Goal: Task Accomplishment & Management: Manage account settings

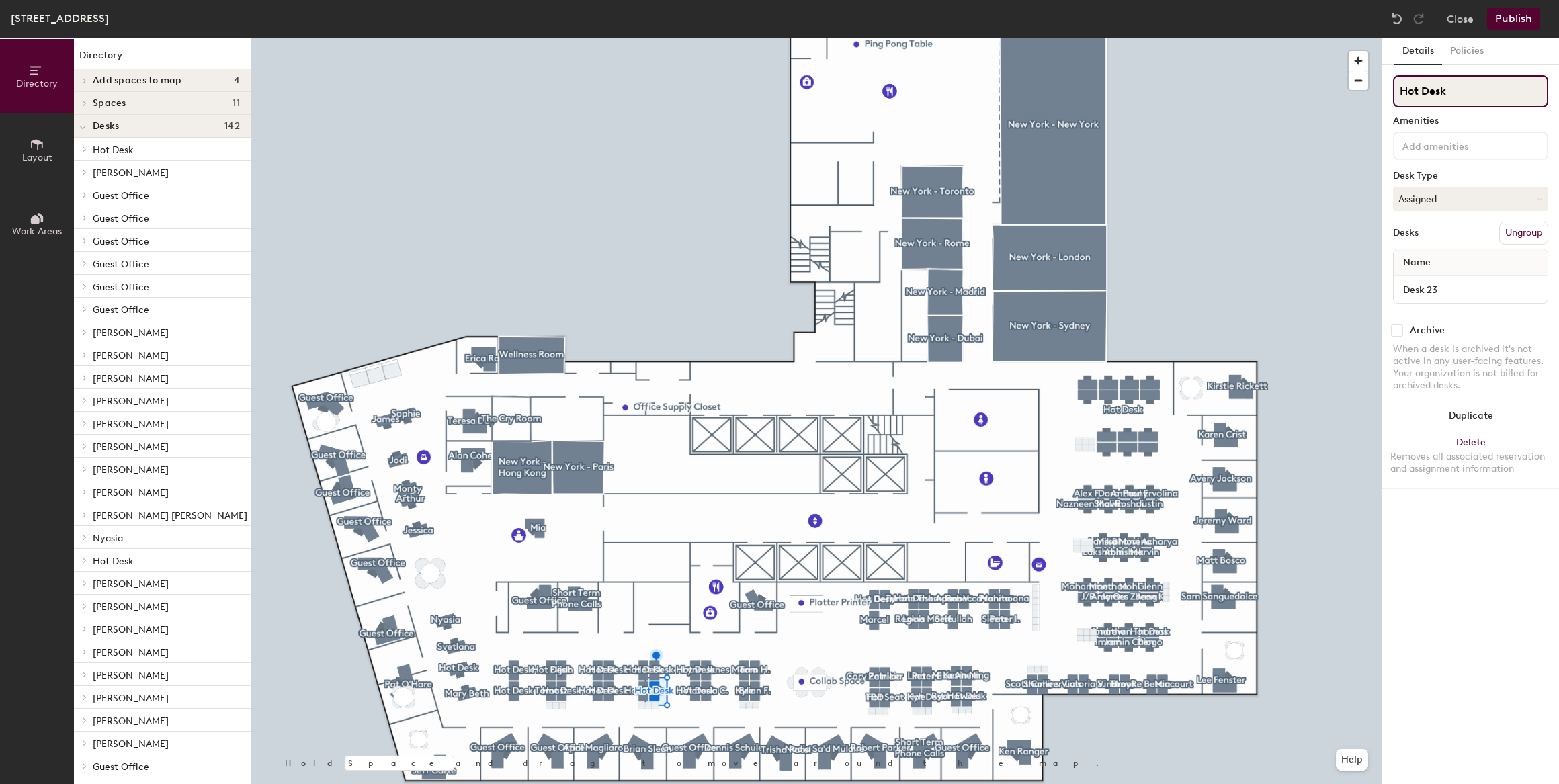
click at [1364, 95] on div "Directory Layout Work Areas Directory Add spaces to map 4 12pm Lunch Meeting Sp…" at bounding box center [780, 411] width 1559 height 747
type input "[PERSON_NAME]"
click at [1373, 94] on div "Directory Layout Work Areas Directory Add spaces to map 4 12pm Lunch Meeting Sp…" at bounding box center [780, 411] width 1559 height 747
type input "[PERSON_NAME]"
click at [1453, 95] on input "Hot Desk" at bounding box center [1471, 91] width 156 height 32
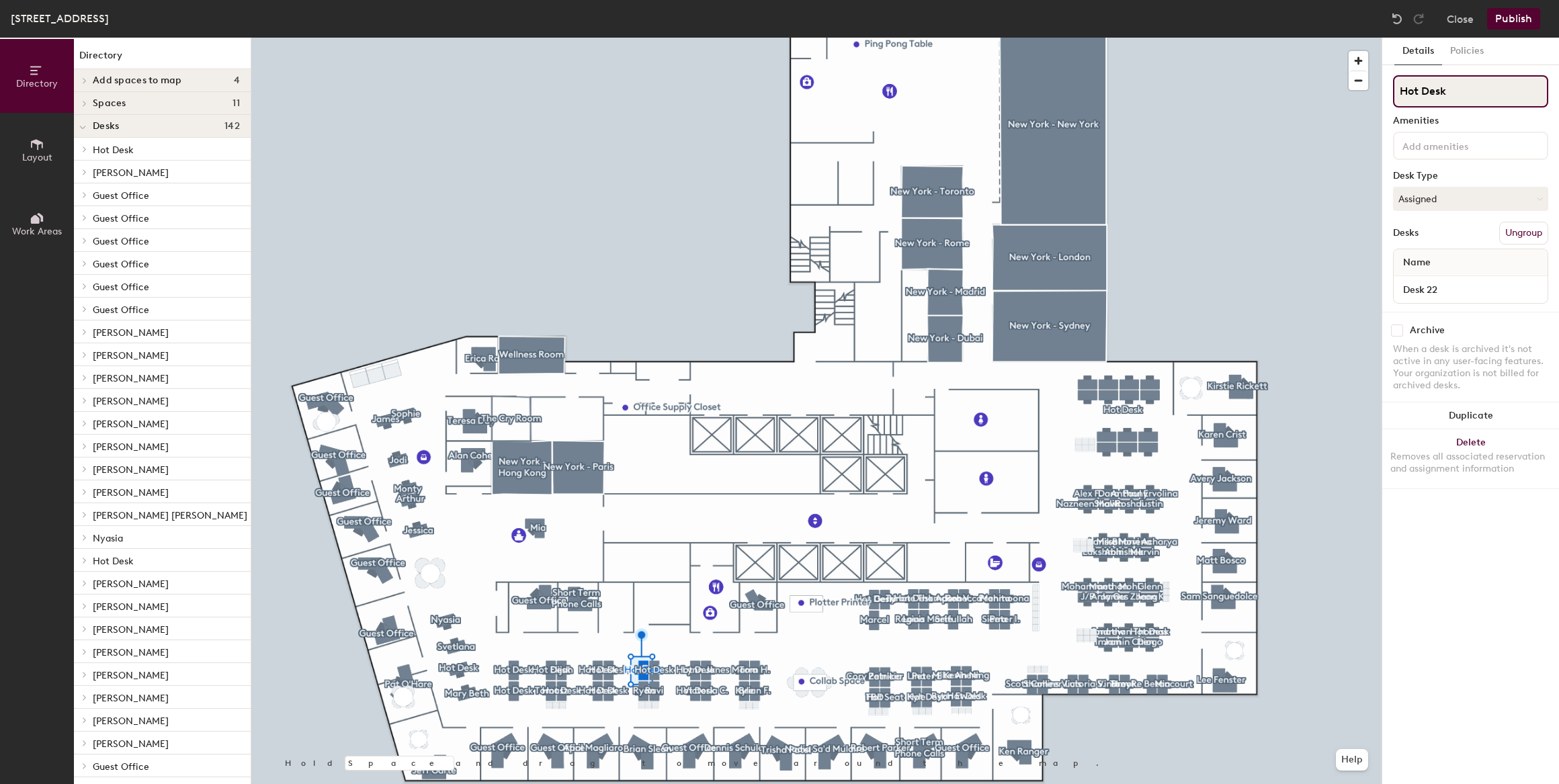
click at [1378, 97] on div "Directory Layout Work Areas Directory Add spaces to map 4 12pm Lunch Meeting Sp…" at bounding box center [780, 411] width 1559 height 747
type input "[PERSON_NAME]"
click at [1519, 4] on div "1400 Broadway Office, Floor 17 Close Publish" at bounding box center [780, 18] width 1559 height 37
click at [1512, 19] on button "Publish" at bounding box center [1514, 19] width 53 height 22
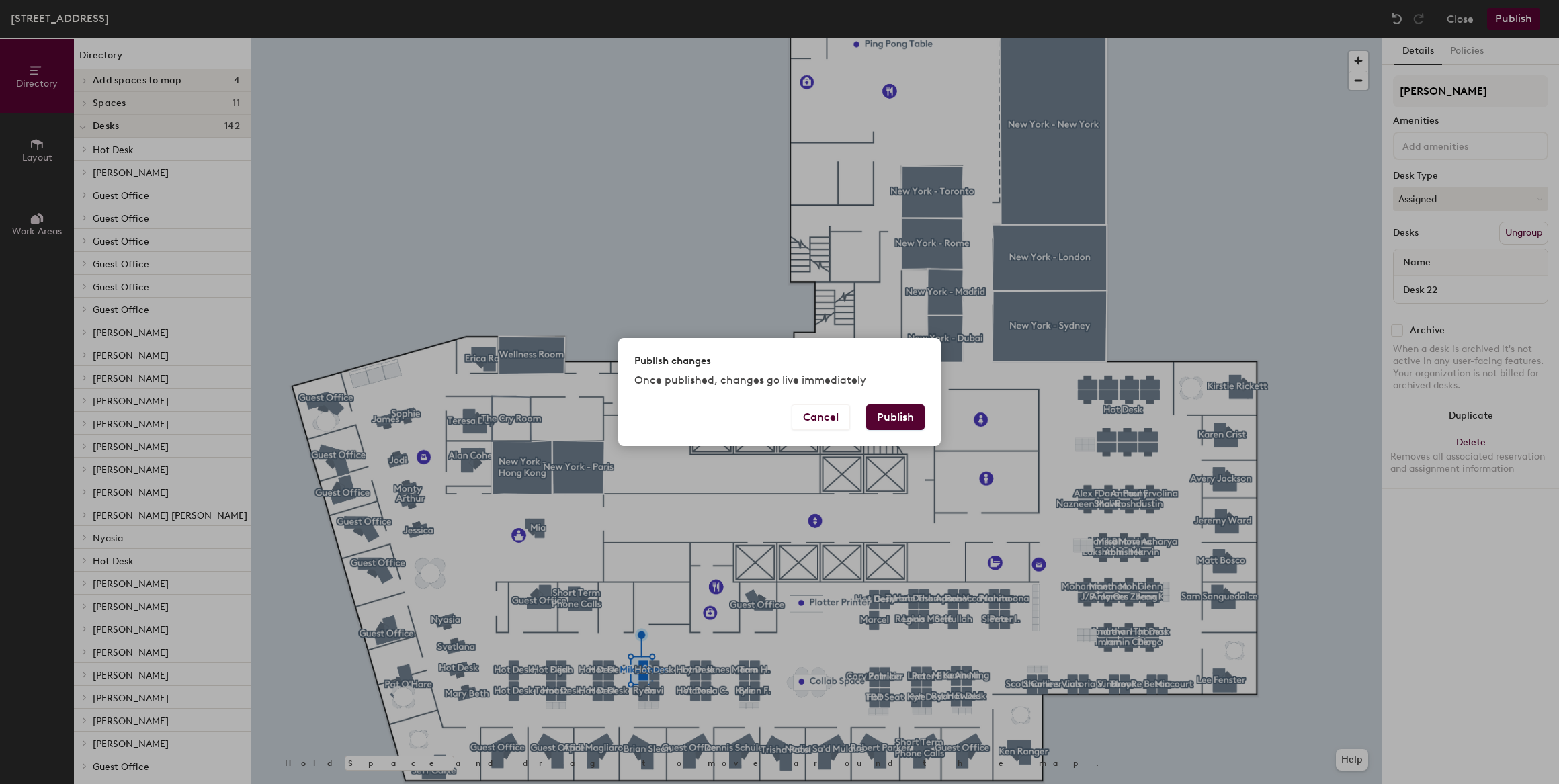
click at [921, 418] on button "Publish" at bounding box center [895, 417] width 58 height 26
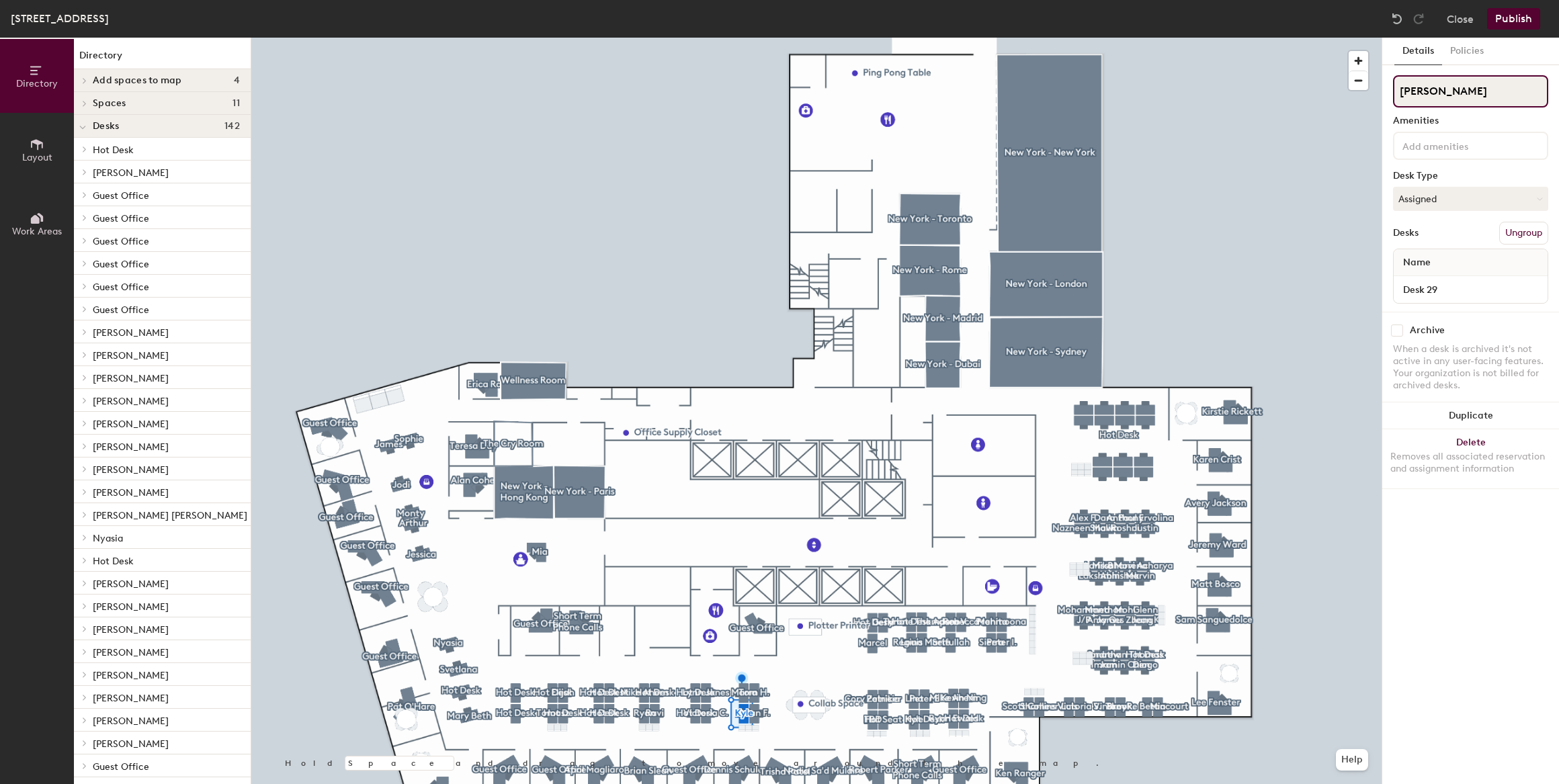
drag, startPoint x: 1463, startPoint y: 87, endPoint x: 1387, endPoint y: 95, distance: 76.4
click at [1387, 95] on div "Details Policies [PERSON_NAME] Amenities Desk Type Assigned Desks Ungroup Name …" at bounding box center [1471, 411] width 176 height 747
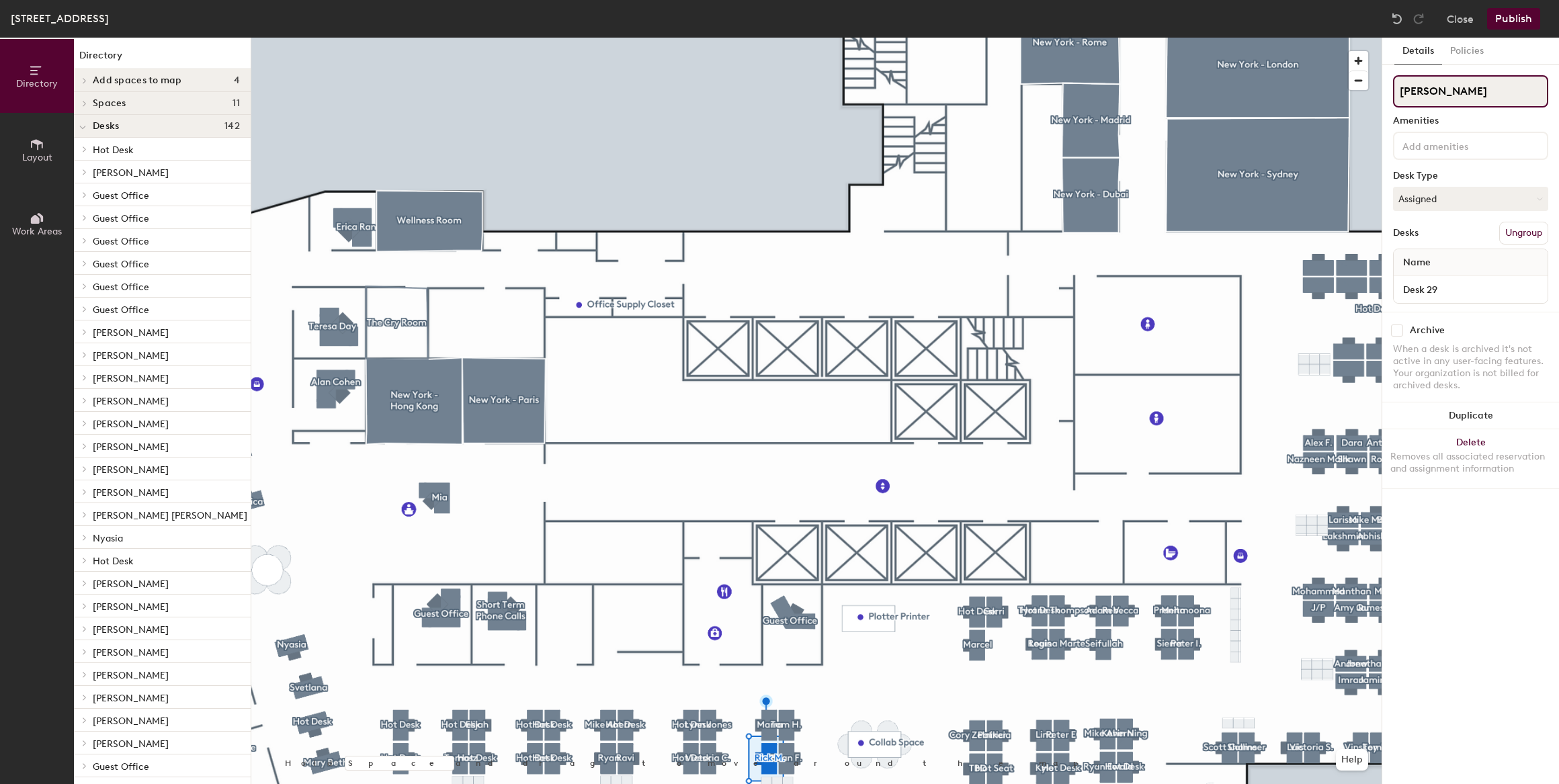
type input "[PERSON_NAME]"
click at [1001, 37] on div at bounding box center [816, 37] width 1131 height 0
click at [1359, 101] on div "Directory Layout Work Areas Directory Add spaces to map 4 12pm Lunch Meeting Sp…" at bounding box center [780, 411] width 1559 height 747
type input "[PERSON_NAME]"
drag, startPoint x: 1443, startPoint y: 94, endPoint x: 1383, endPoint y: 96, distance: 60.0
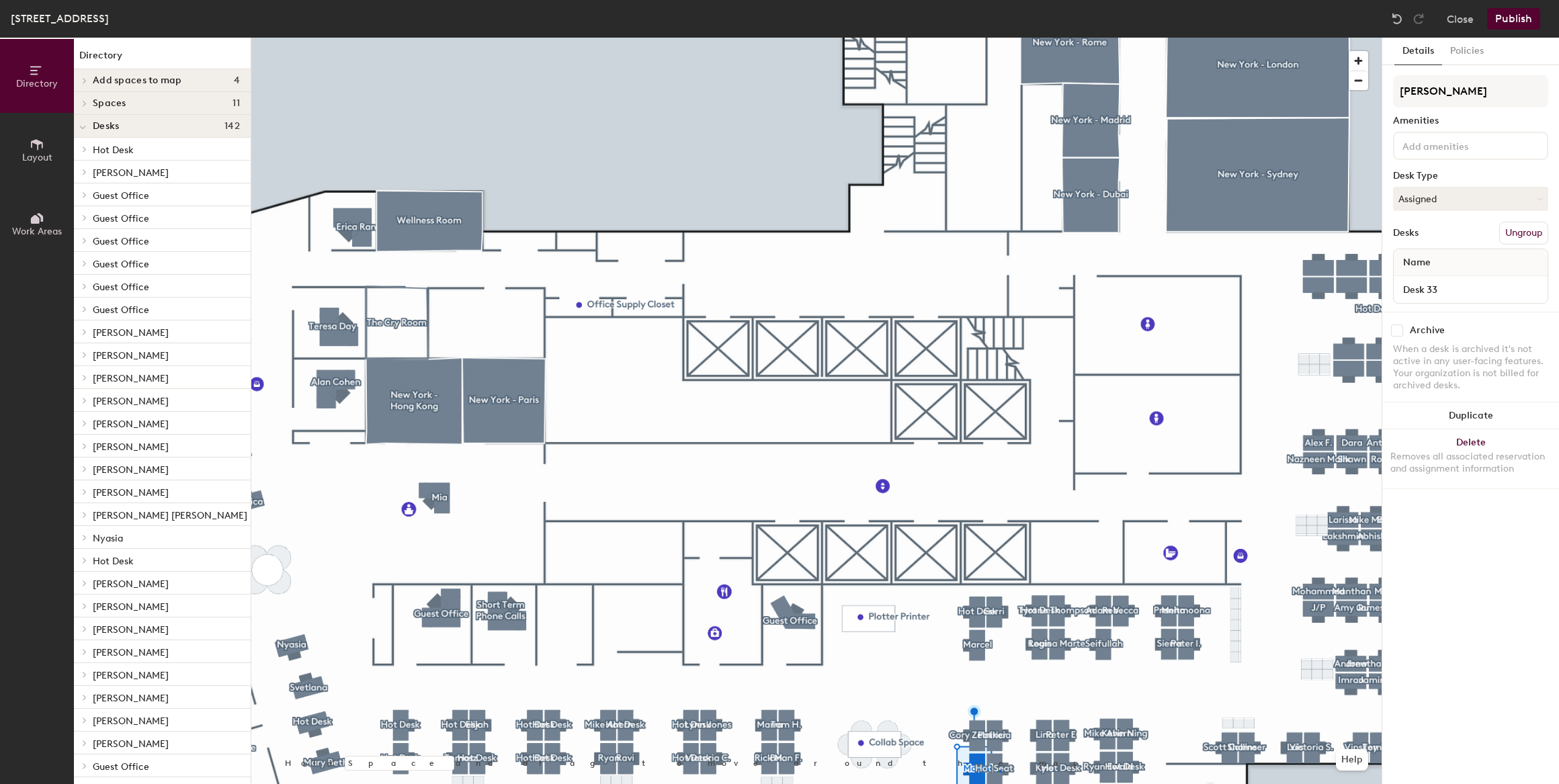
click at [1000, 37] on div at bounding box center [816, 37] width 1131 height 0
click at [1314, 95] on div "Directory Layout Work Areas Directory Add spaces to map 4 12pm Lunch Meeting Sp…" at bounding box center [780, 411] width 1559 height 747
type input "[PERSON_NAME]"
drag, startPoint x: 1449, startPoint y: 82, endPoint x: 918, endPoint y: 673, distance: 794.5
click at [883, 37] on div at bounding box center [816, 37] width 1131 height 0
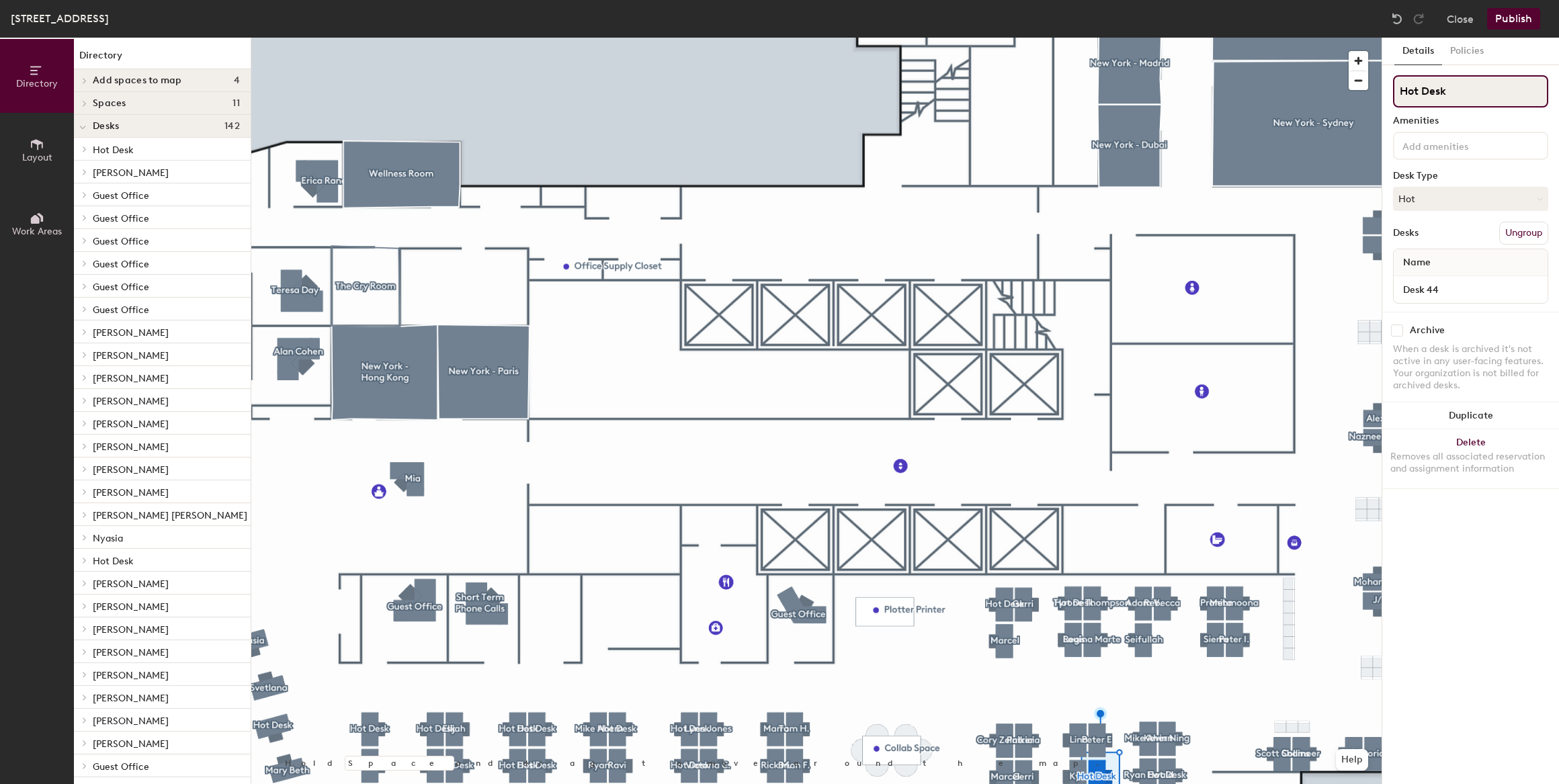
click at [1362, 101] on div "Directory Layout Work Areas Directory Add spaces to map 4 12pm Lunch Meeting Sp…" at bounding box center [780, 411] width 1559 height 747
type input "[PERSON_NAME]"
click at [1411, 187] on button "Hot" at bounding box center [1471, 199] width 156 height 24
click at [1443, 239] on div "Assigned" at bounding box center [1461, 240] width 135 height 20
click at [1146, 37] on div at bounding box center [816, 37] width 1131 height 0
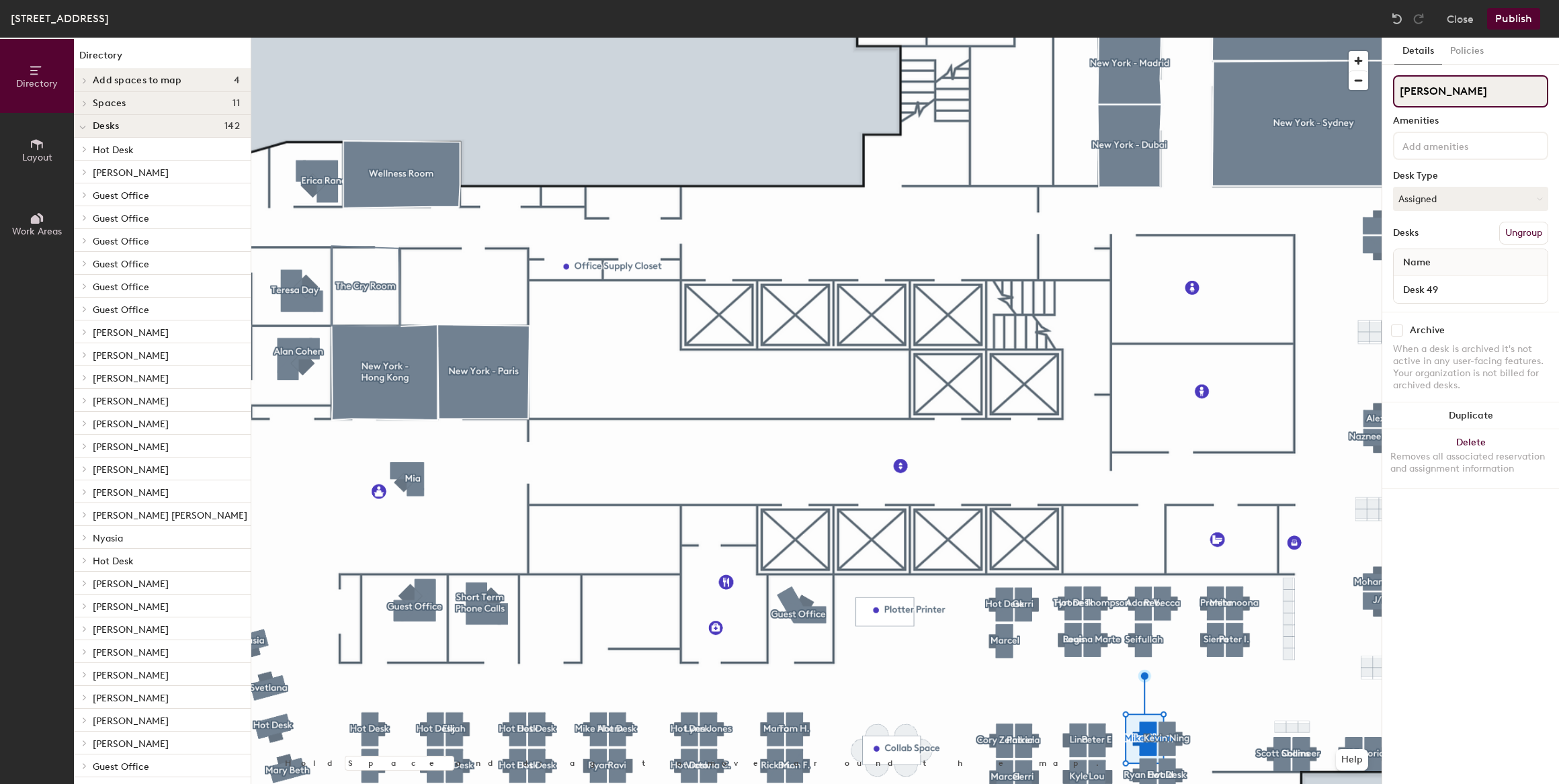
click at [1375, 97] on div "Directory Layout Work Areas Directory Add spaces to map 4 12pm Lunch Meeting Sp…" at bounding box center [780, 411] width 1559 height 747
type input "Hot Desk"
click at [1452, 197] on button "Assigned" at bounding box center [1471, 199] width 156 height 24
click at [1417, 283] on div "Hoteled" at bounding box center [1461, 281] width 135 height 20
click at [1498, 170] on div "Desk Type" at bounding box center [1471, 175] width 156 height 11
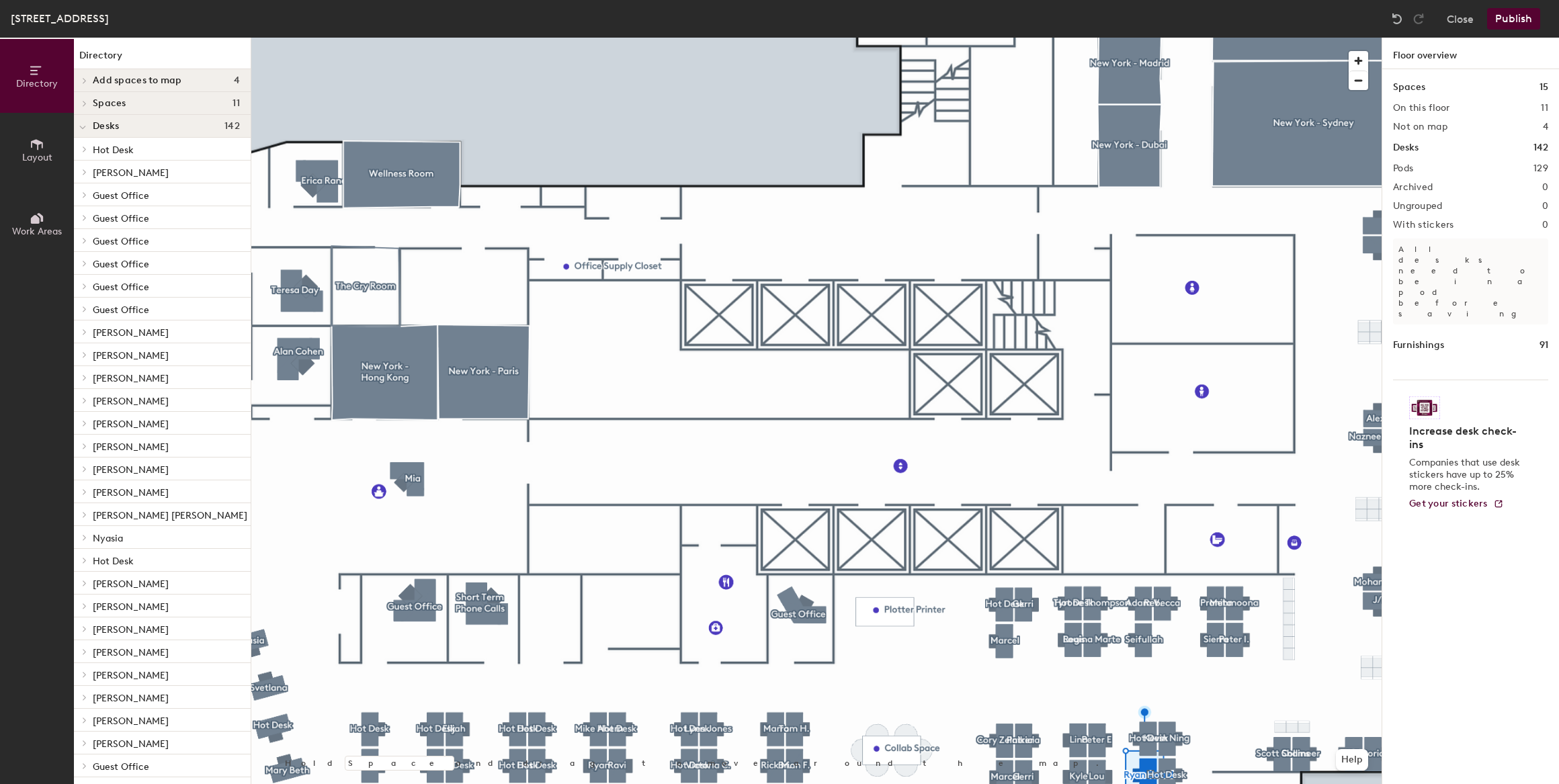
click at [1148, 37] on div at bounding box center [816, 37] width 1131 height 0
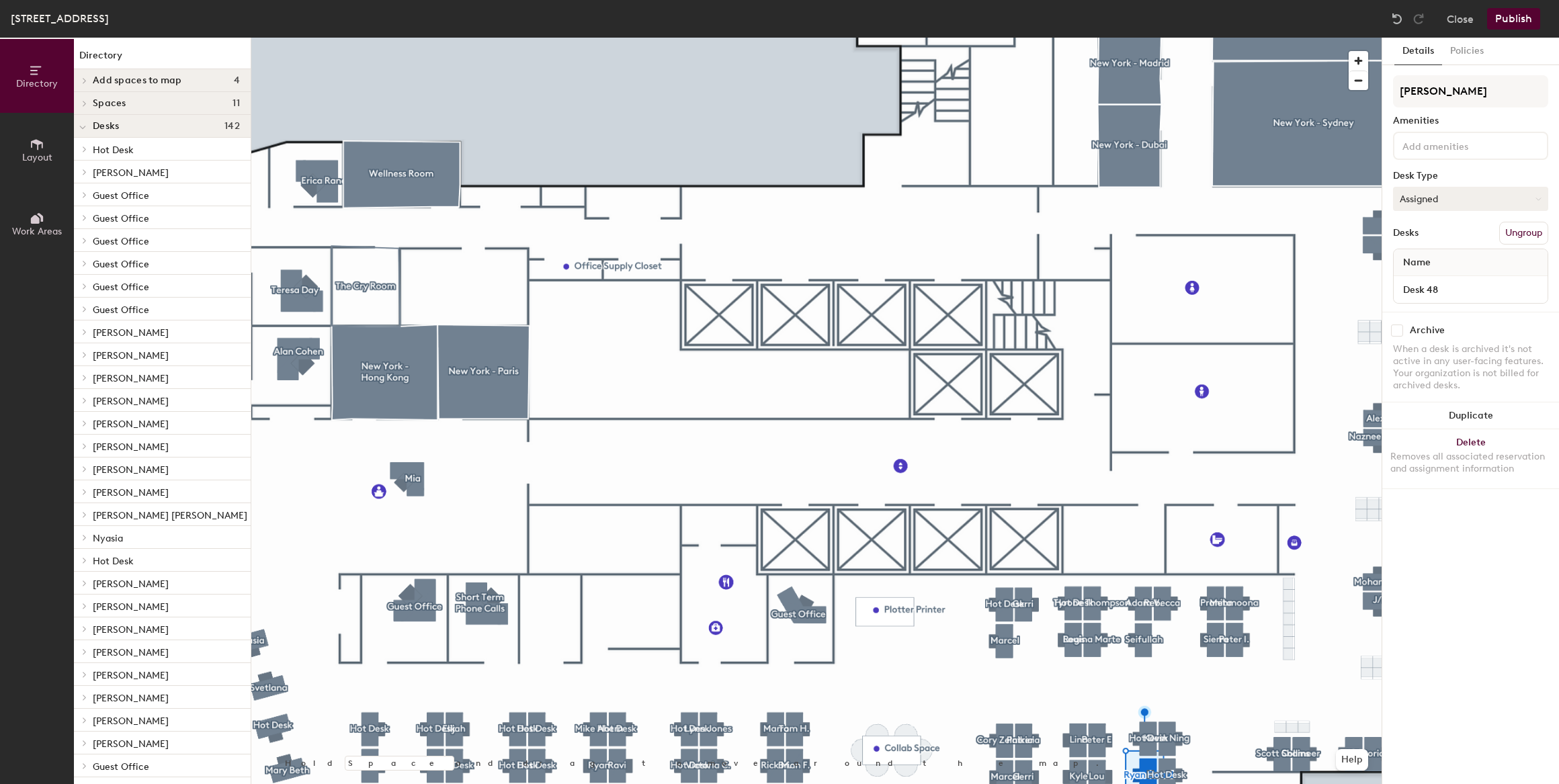
click at [1445, 201] on button "Assigned" at bounding box center [1471, 199] width 156 height 24
click at [1435, 287] on div "Hoteled" at bounding box center [1461, 281] width 135 height 20
click at [1364, 101] on div "Directory Layout Work Areas Directory Add spaces to map 4 12pm Lunch Meeting Sp…" at bounding box center [780, 411] width 1559 height 747
type input "Hot Desk"
click at [1344, 104] on div "Directory Layout Work Areas Directory Add spaces to map 4 12pm Lunch Meeting Sp…" at bounding box center [780, 411] width 1559 height 747
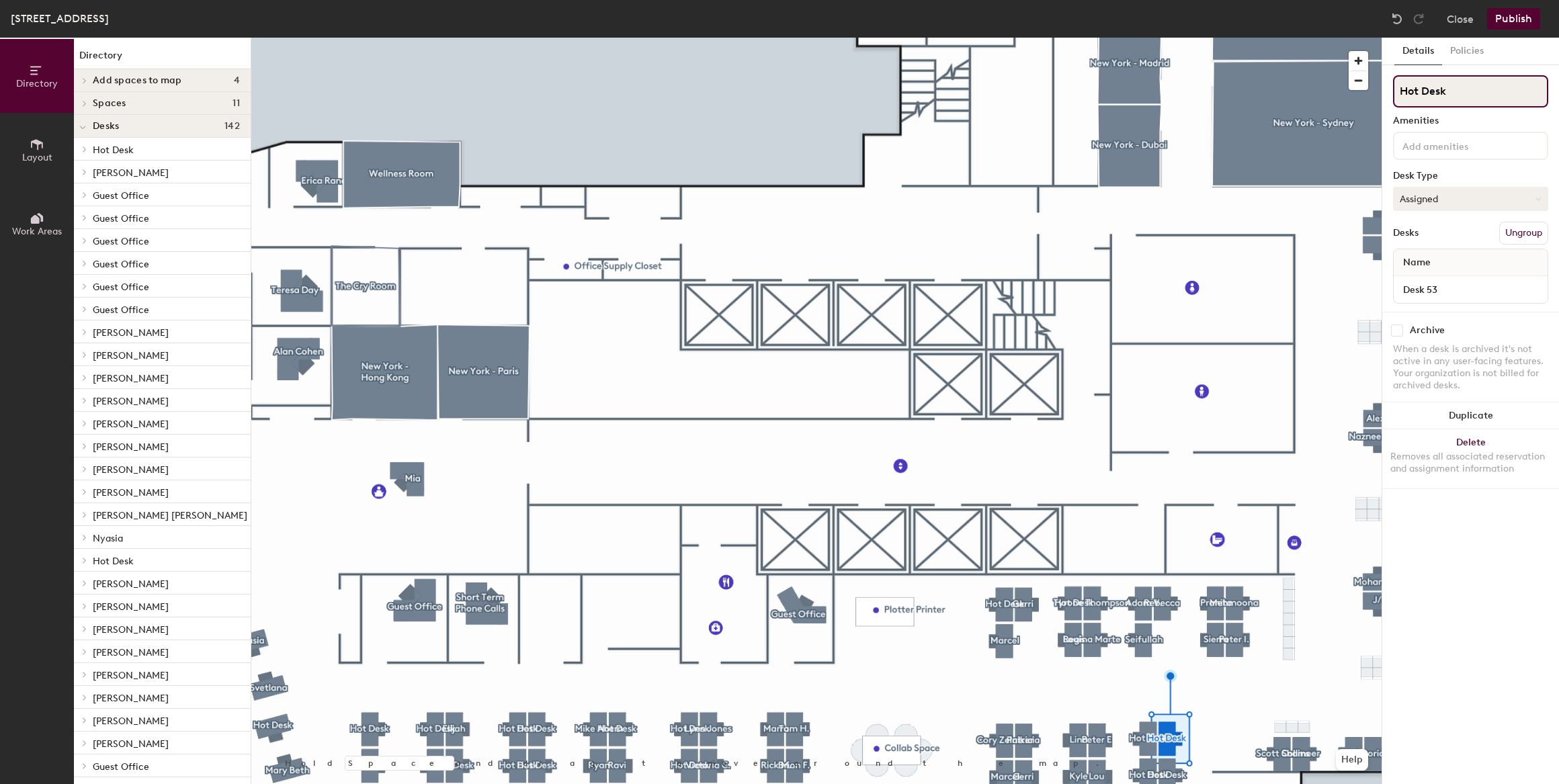
type input "Hot Desk"
click at [1446, 197] on button "Assigned" at bounding box center [1471, 199] width 156 height 24
click at [1438, 279] on div "Hoteled" at bounding box center [1461, 281] width 135 height 20
click at [1516, 19] on button "Publish" at bounding box center [1514, 19] width 53 height 22
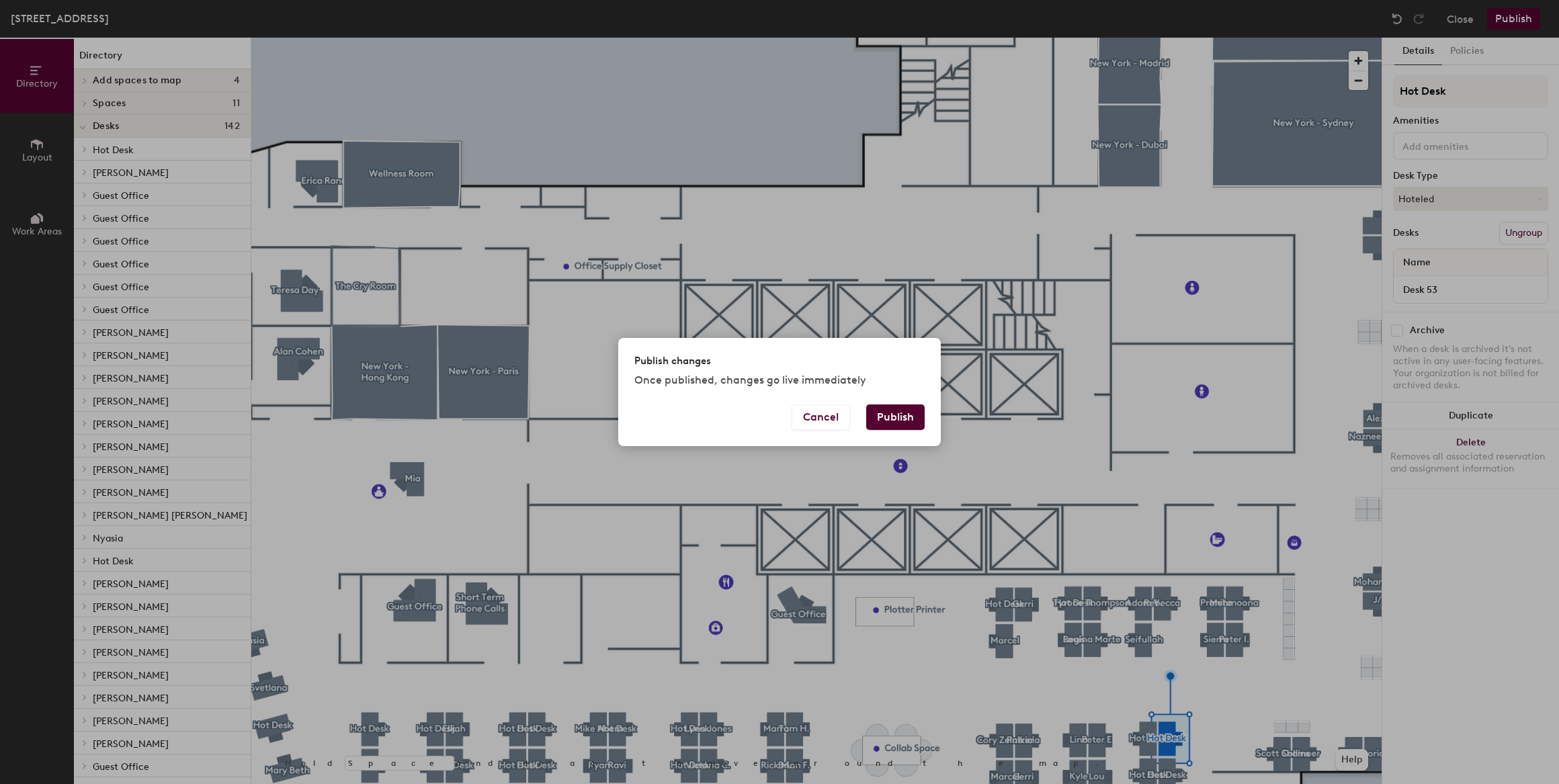
click at [890, 415] on button "Publish" at bounding box center [895, 417] width 58 height 26
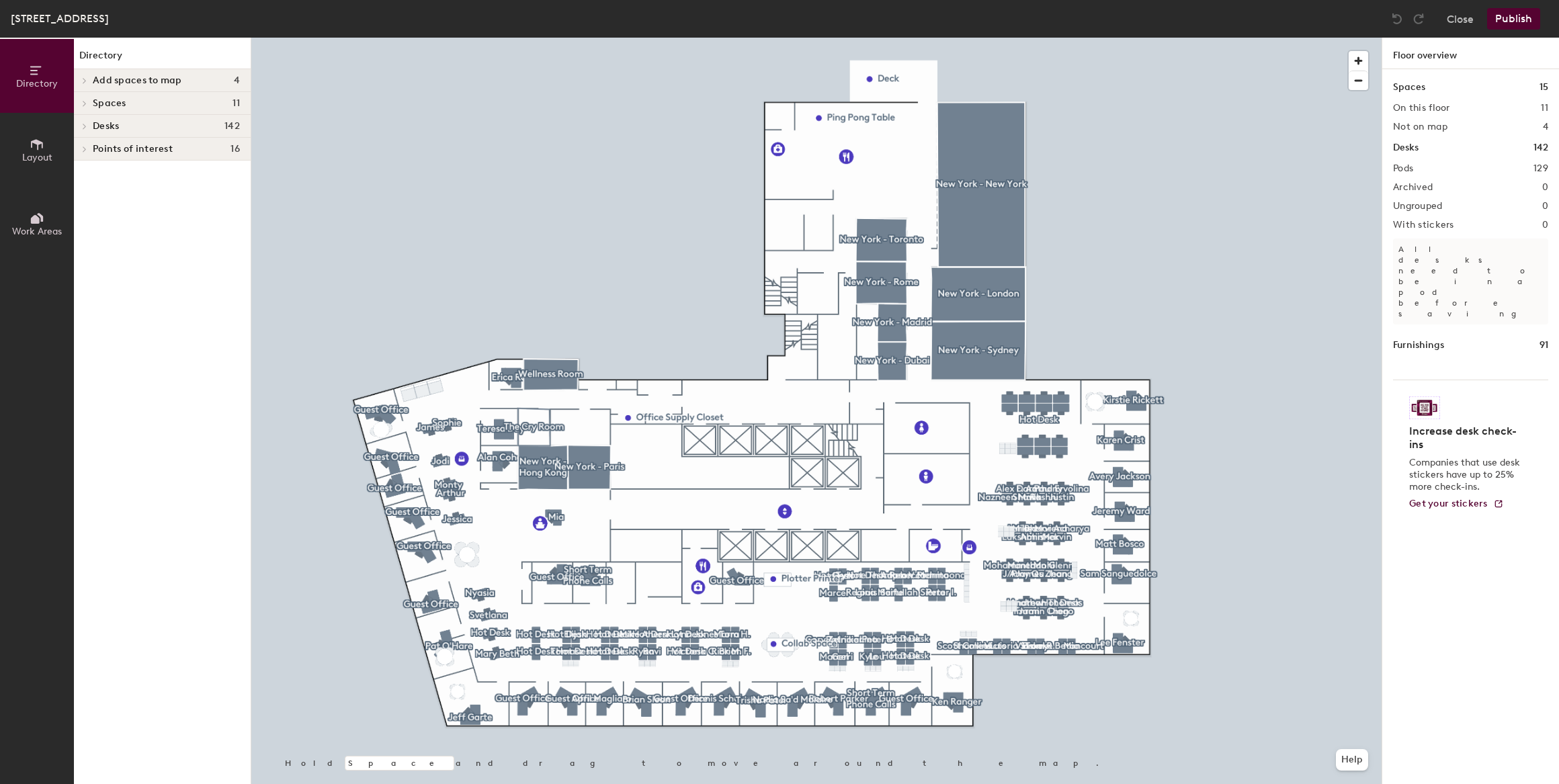
click at [913, 37] on div at bounding box center [816, 37] width 1131 height 0
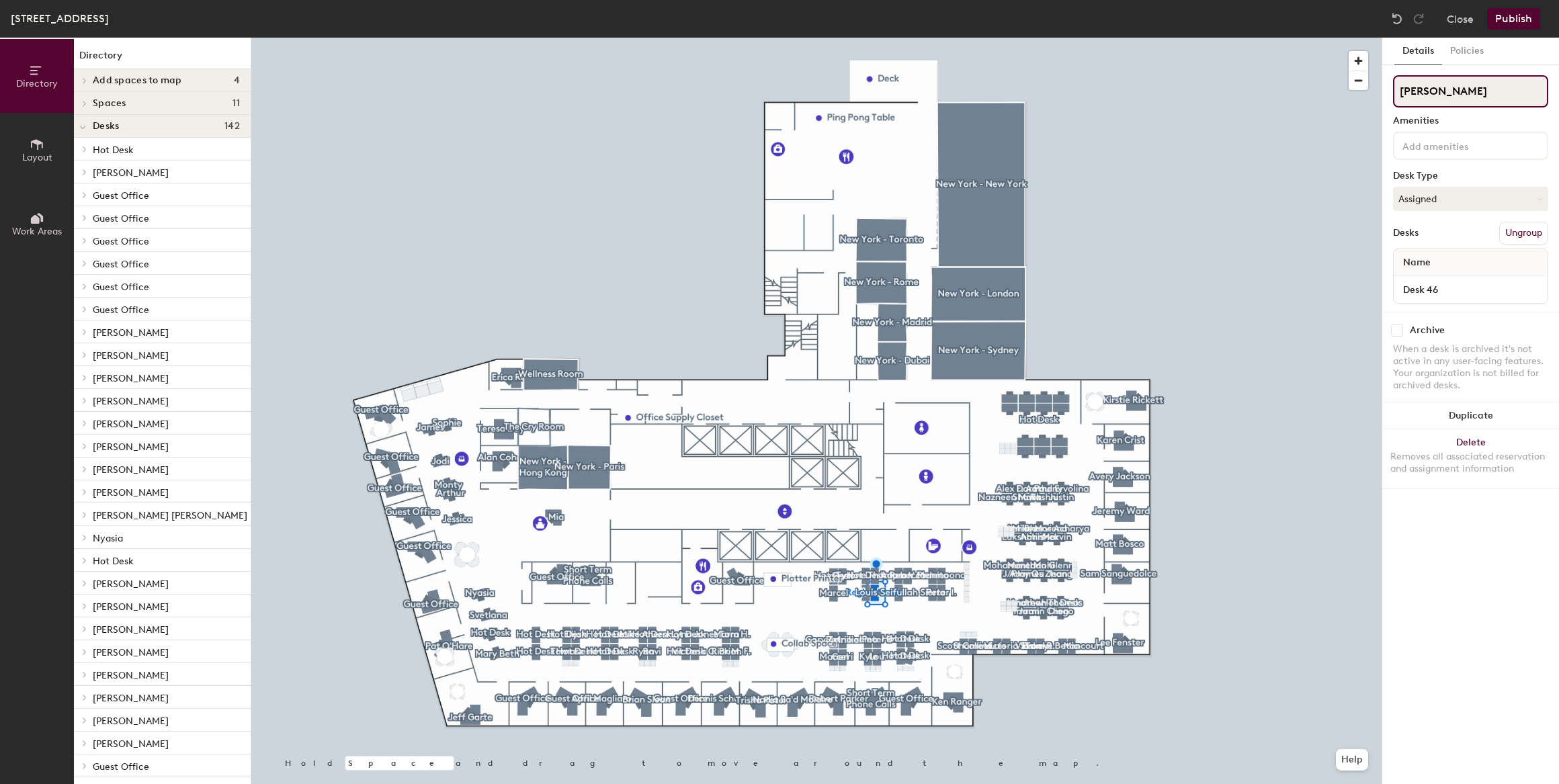
click at [1349, 104] on div "Directory Layout Work Areas Directory Add spaces to map 4 12pm Lunch Meeting Sp…" at bounding box center [780, 411] width 1559 height 747
type input "Hot Desk"
click at [1445, 195] on button "Assigned" at bounding box center [1471, 199] width 156 height 24
click at [1438, 274] on div "Hoteled" at bounding box center [1461, 281] width 135 height 20
click at [877, 37] on div at bounding box center [816, 37] width 1131 height 0
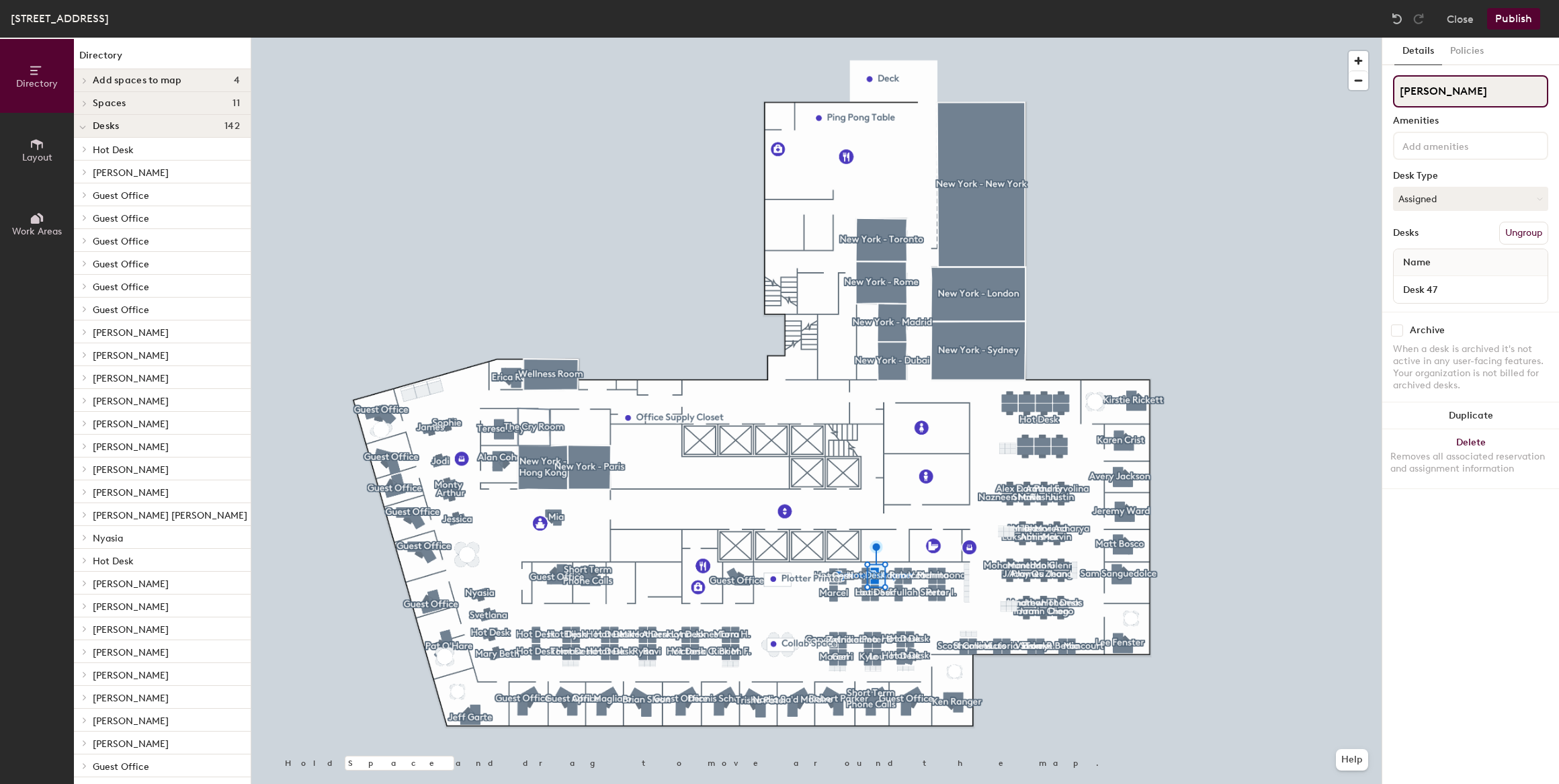
drag, startPoint x: 1509, startPoint y: 102, endPoint x: 1495, endPoint y: 100, distance: 14.1
click at [1495, 100] on input "[PERSON_NAME]" at bounding box center [1471, 91] width 156 height 32
click at [1351, 104] on div "Directory Layout Work Areas Directory Add spaces to map 4 12pm Lunch Meeting Sp…" at bounding box center [780, 411] width 1559 height 747
type input "Hot Desk"
click at [1453, 208] on button "Assigned" at bounding box center [1471, 199] width 156 height 24
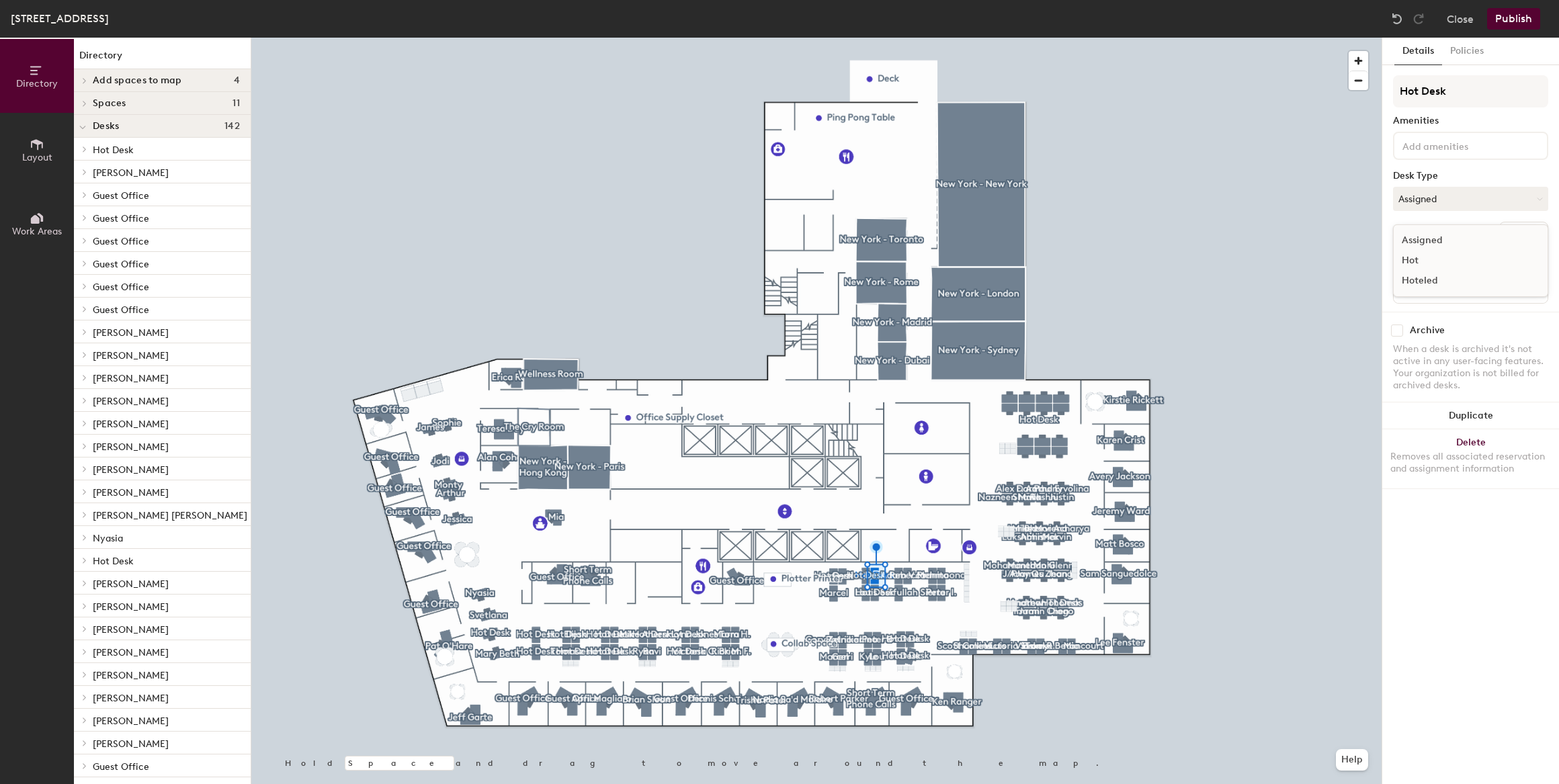
click at [1438, 283] on div "Hoteled" at bounding box center [1461, 281] width 135 height 20
click at [864, 37] on div at bounding box center [816, 37] width 1131 height 0
click at [1508, 204] on button "Hoteled" at bounding box center [1471, 199] width 156 height 24
click at [1431, 275] on div "Hoteled" at bounding box center [1461, 281] width 135 height 20
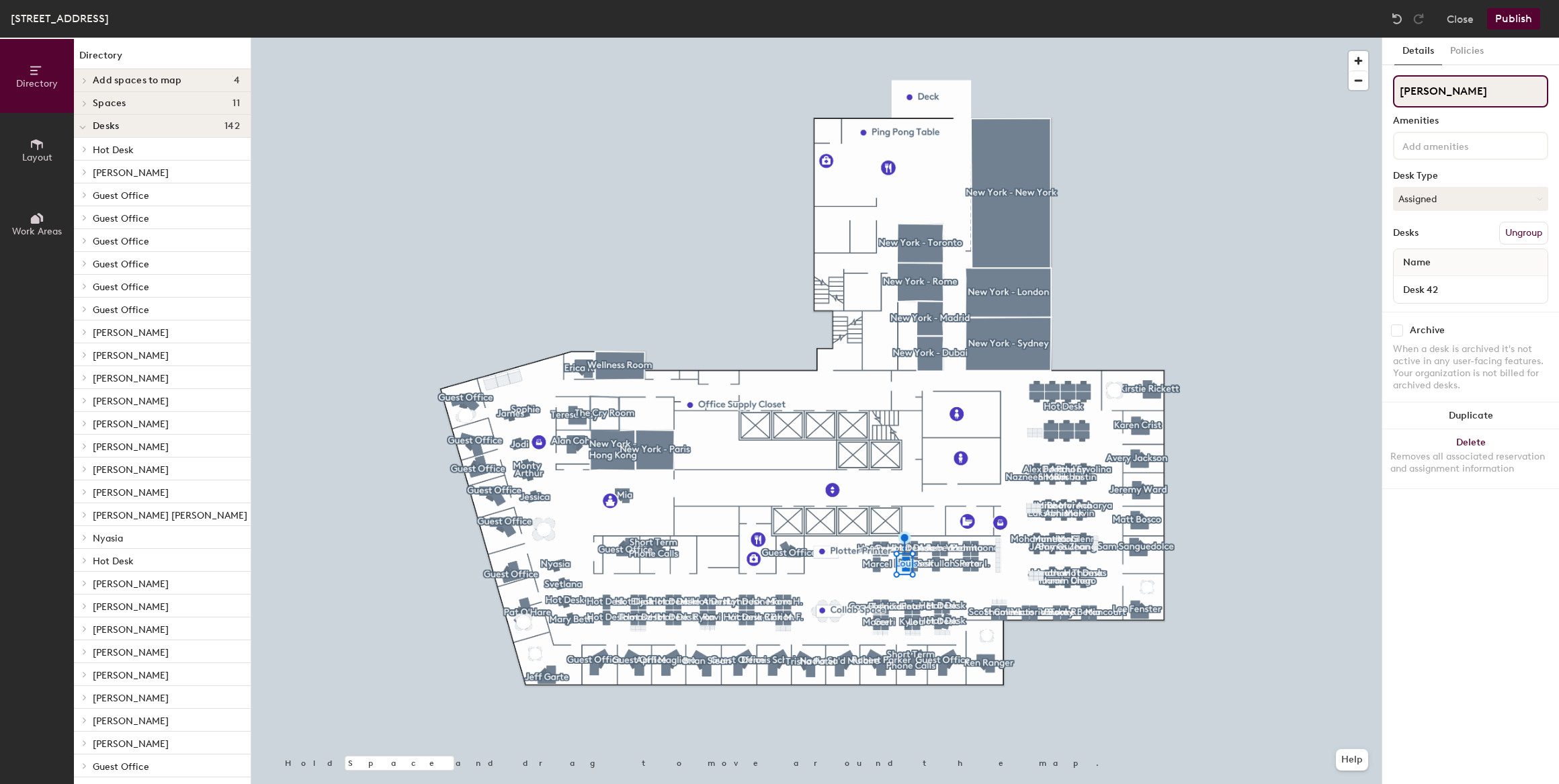
click at [1378, 95] on div "Directory Layout Work Areas Directory Add spaces to map 4 12pm Lunch Meeting Sp…" at bounding box center [780, 411] width 1559 height 747
type input "Hot Desk"
click at [1460, 201] on button "Assigned" at bounding box center [1471, 199] width 156 height 24
click at [1443, 276] on div "Hoteled" at bounding box center [1461, 281] width 135 height 20
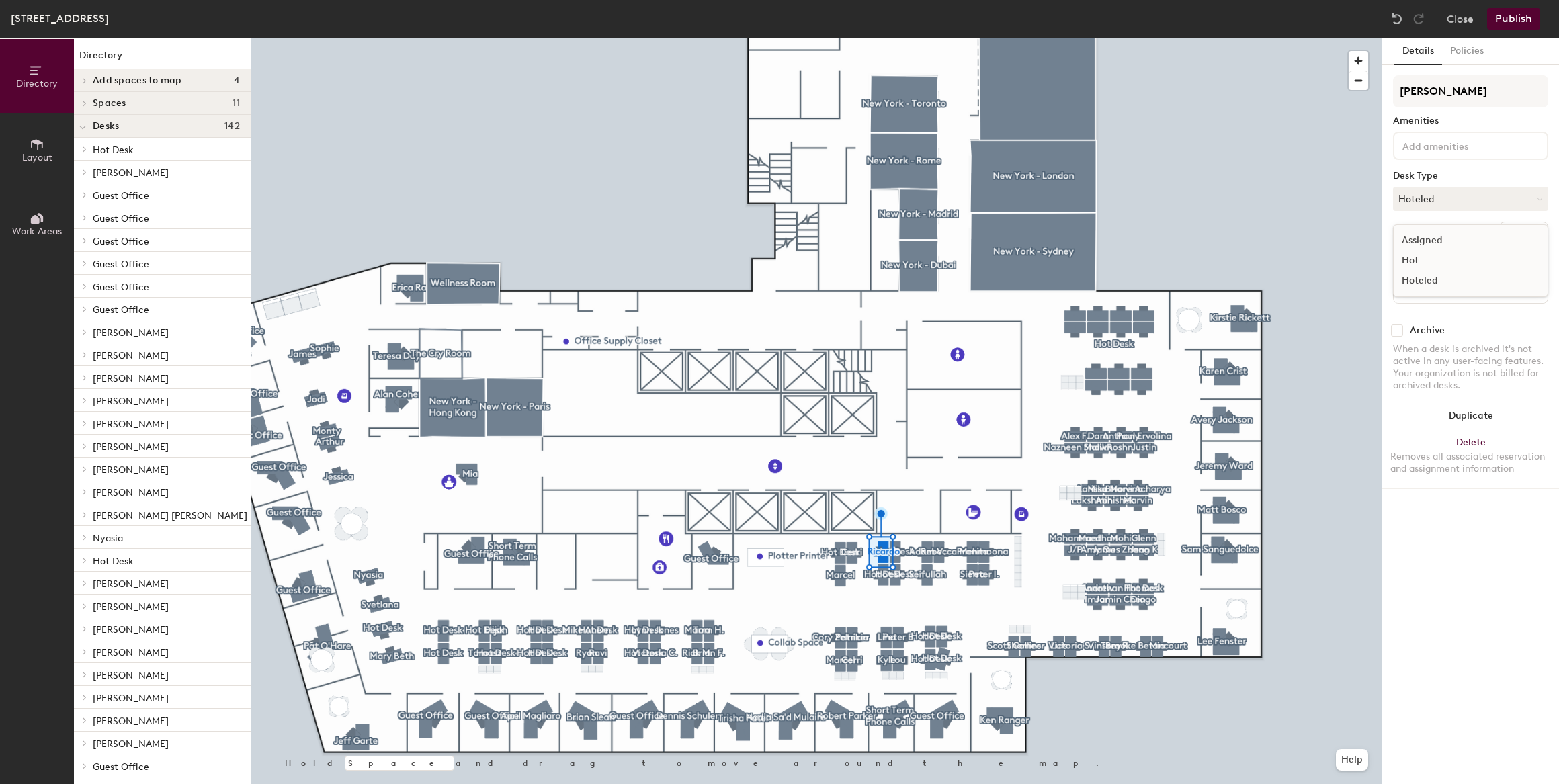
click at [1439, 239] on div "Assigned" at bounding box center [1461, 240] width 135 height 20
click at [1357, 96] on div "Directory Layout Work Areas Directory Add spaces to map 4 12pm Lunch Meeting Sp…" at bounding box center [780, 411] width 1559 height 747
type input "Desk Eliminated"
click at [1424, 195] on button "Assigned" at bounding box center [1471, 199] width 156 height 24
click at [1339, 111] on div "Directory Layout Work Areas Directory Add spaces to map 4 12pm Lunch Meeting Sp…" at bounding box center [780, 411] width 1559 height 747
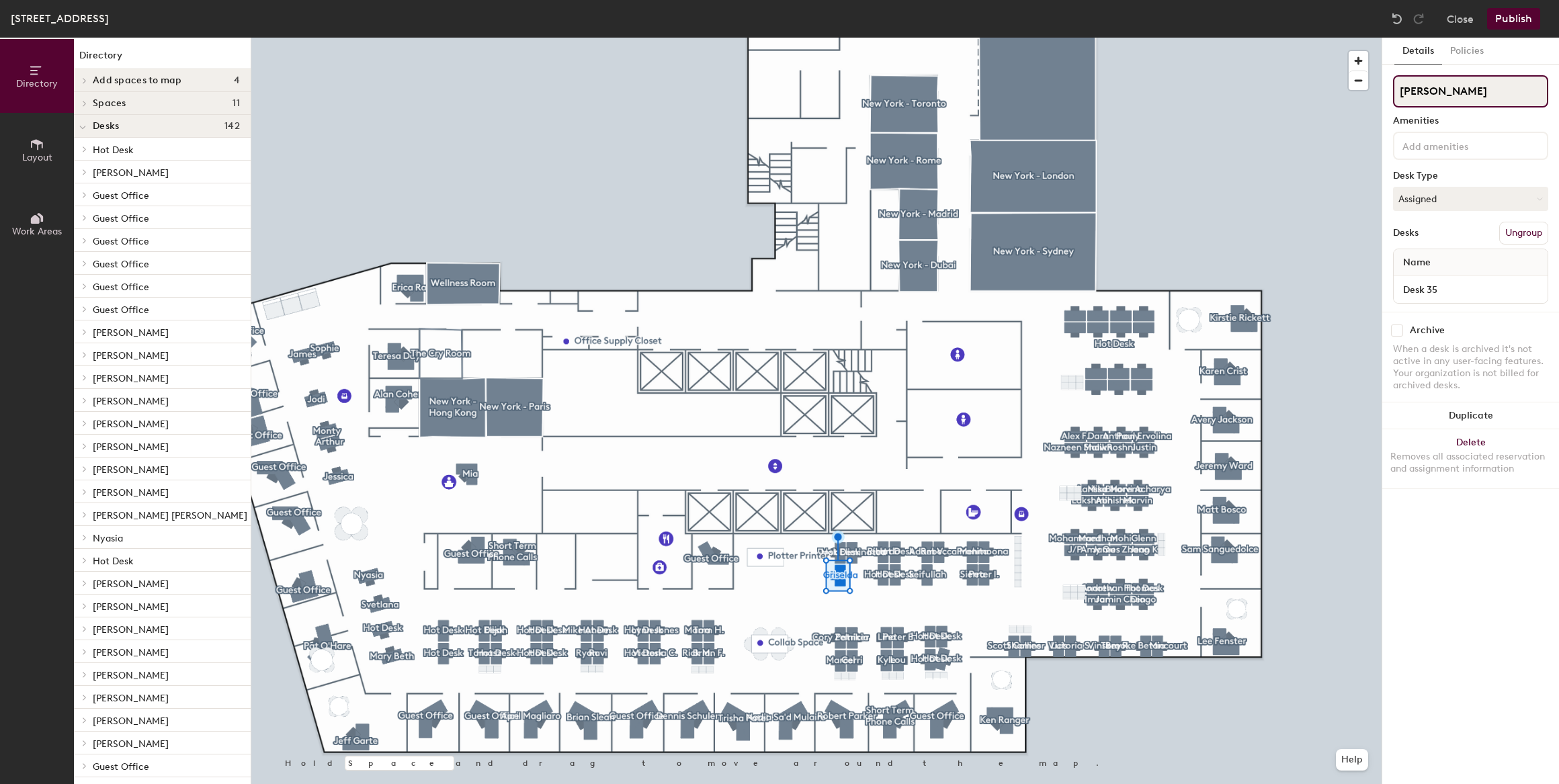
type input "[PERSON_NAME]"
click at [836, 37] on div at bounding box center [816, 37] width 1131 height 0
click at [1355, 91] on div "Directory Layout Work Areas Directory Add spaces to map 4 12pm Lunch Meeting Sp…" at bounding box center [780, 411] width 1559 height 747
type input "[PERSON_NAME]"
click at [1512, 20] on button "Publish" at bounding box center [1514, 19] width 53 height 22
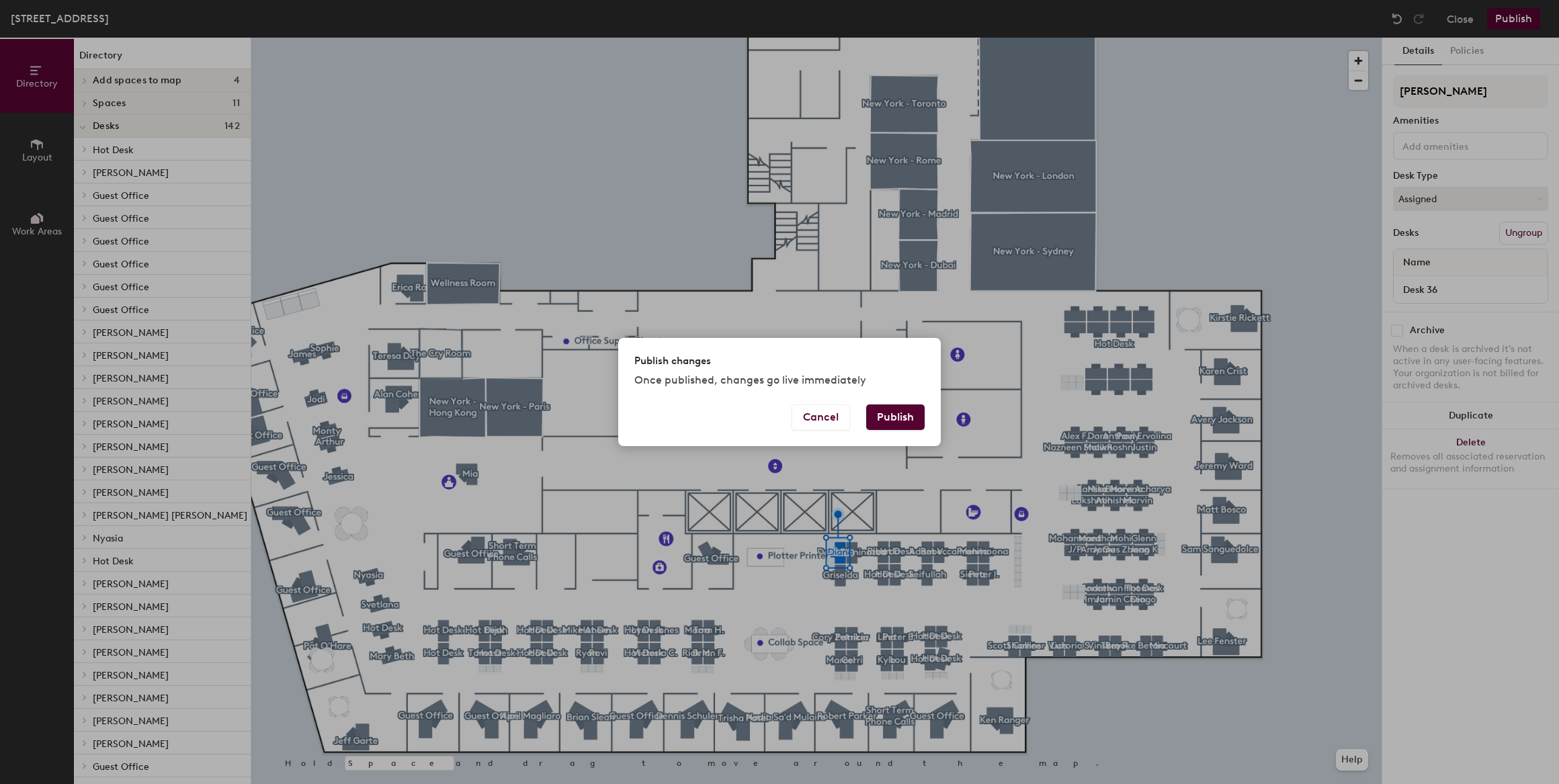
click at [893, 417] on button "Publish" at bounding box center [895, 417] width 58 height 26
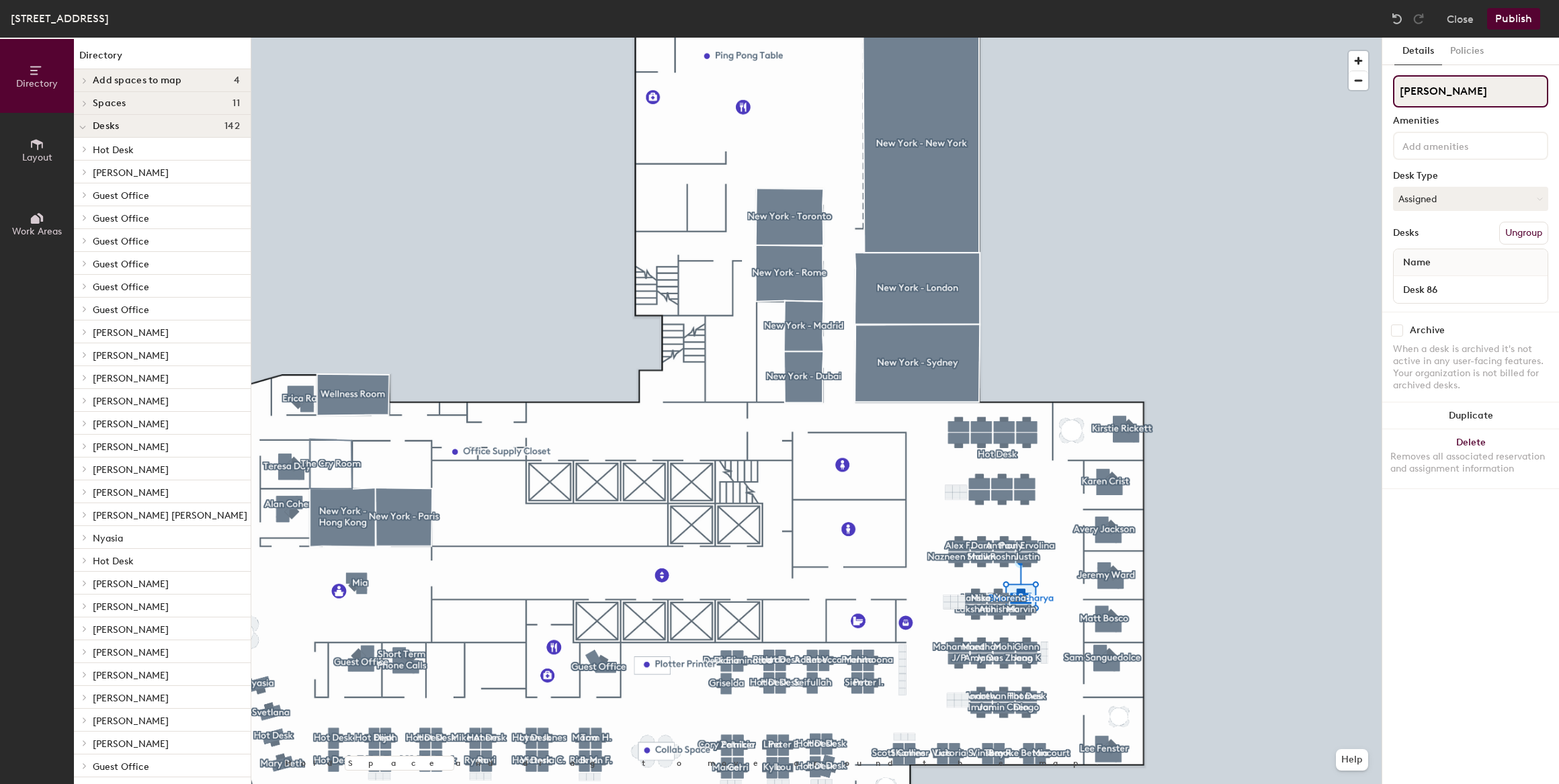
drag, startPoint x: 1484, startPoint y: 91, endPoint x: 1401, endPoint y: 97, distance: 83.2
click at [1401, 97] on input "Bharvi Acharya" at bounding box center [1471, 91] width 156 height 32
type input "J"
type input "Hot Desk"
click at [1445, 201] on button "Assigned" at bounding box center [1471, 199] width 156 height 24
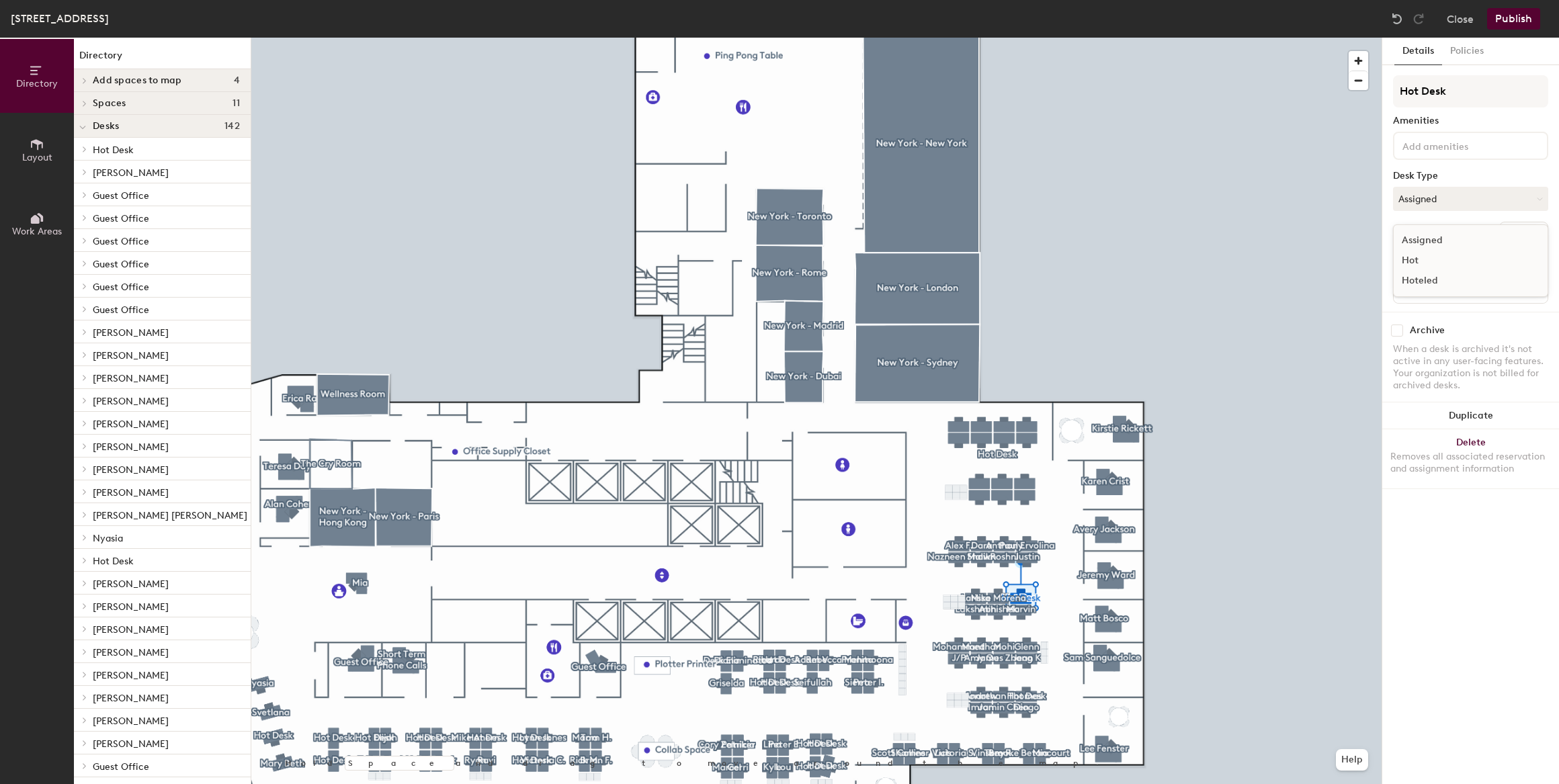
click at [1428, 278] on div "Hoteled" at bounding box center [1461, 281] width 135 height 20
click at [975, 37] on div at bounding box center [816, 37] width 1131 height 0
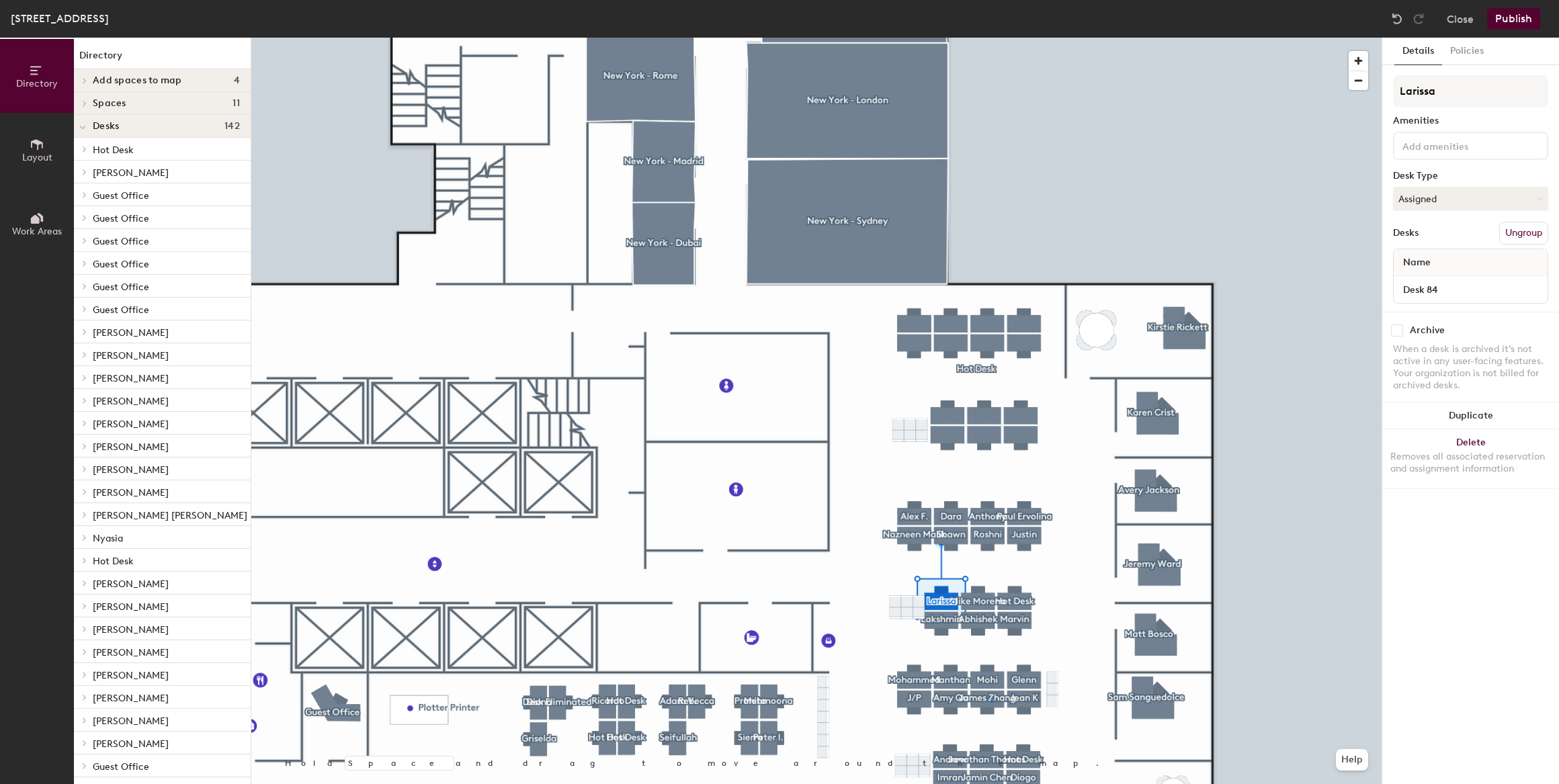
click at [992, 37] on div at bounding box center [816, 37] width 1131 height 0
drag, startPoint x: 1500, startPoint y: 98, endPoint x: 1388, endPoint y: 104, distance: 112.2
click at [1388, 104] on div "Details Policies James Zhang Amenities Desk Type Assigned Desks Ungroup Name De…" at bounding box center [1471, 411] width 176 height 747
type input "Hot Desk"
click at [1432, 204] on button "Assigned" at bounding box center [1471, 199] width 156 height 24
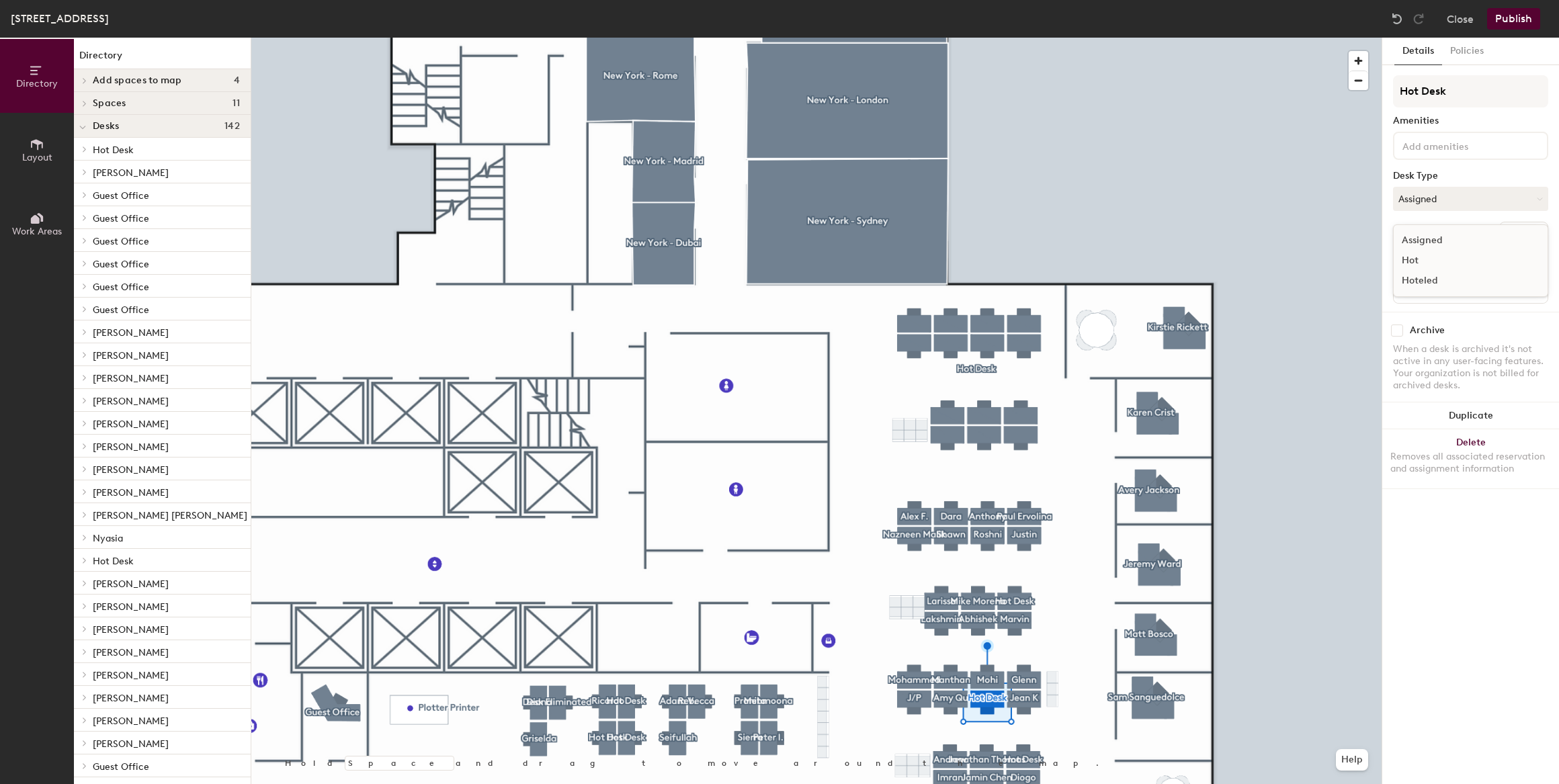
click at [1435, 280] on div "Hoteled" at bounding box center [1461, 281] width 135 height 20
click at [1022, 37] on div at bounding box center [816, 37] width 1131 height 0
drag, startPoint x: 1481, startPoint y: 85, endPoint x: 1396, endPoint y: 81, distance: 85.1
click at [1396, 81] on input "Hot Desk" at bounding box center [1471, 91] width 156 height 32
type input "D"
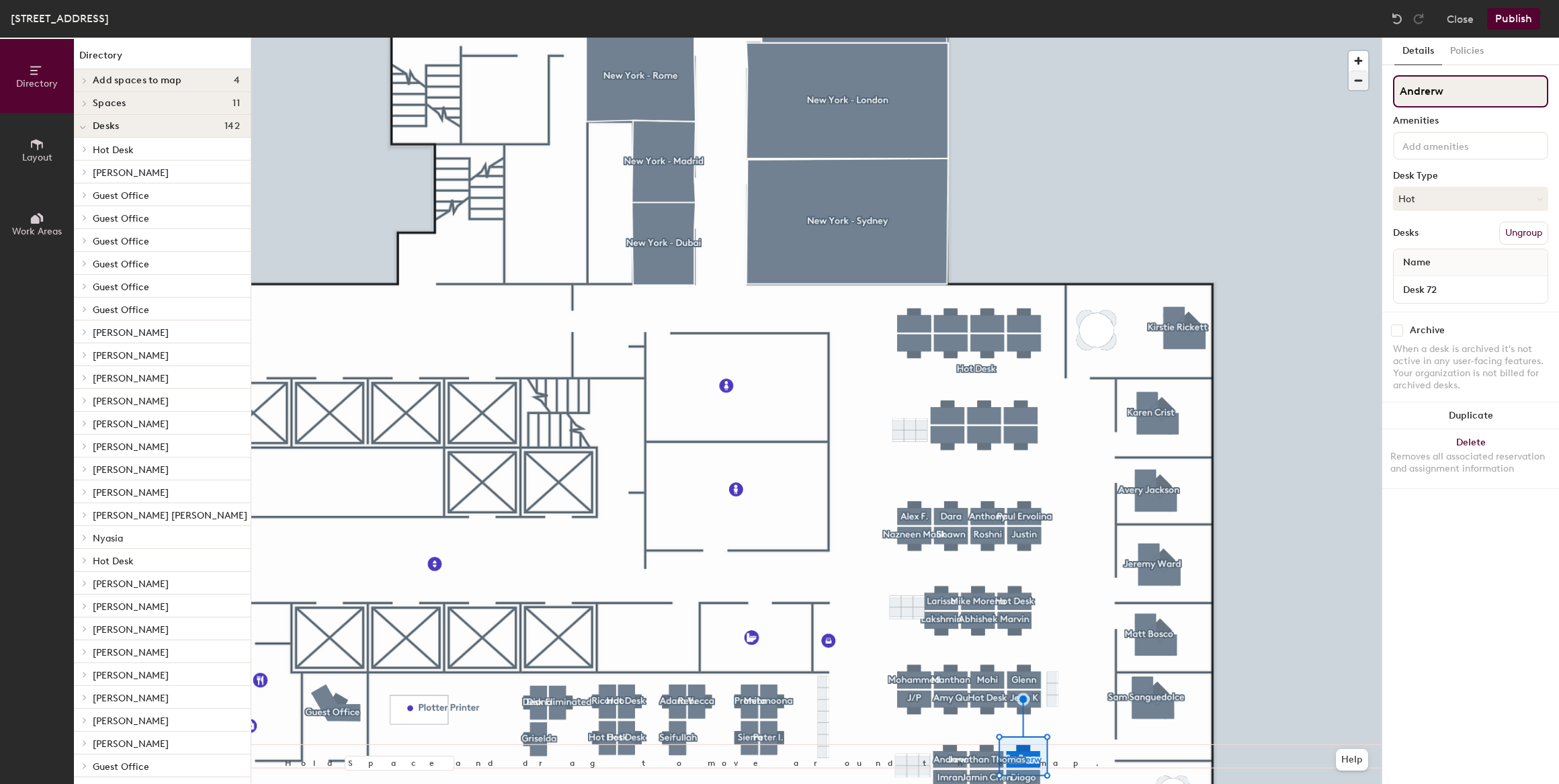
click at [1303, 83] on div "Directory Layout Work Areas Directory Add spaces to map 4 12pm Lunch Meeting Sp…" at bounding box center [780, 411] width 1559 height 747
type input "[PERSON_NAME]"
click at [1433, 200] on button "Hot" at bounding box center [1471, 199] width 156 height 24
click at [1438, 238] on div "Assigned" at bounding box center [1461, 240] width 135 height 20
click at [1336, 95] on div "Directory Layout Work Areas Directory Add spaces to map 4 12pm Lunch Meeting Sp…" at bounding box center [780, 411] width 1559 height 747
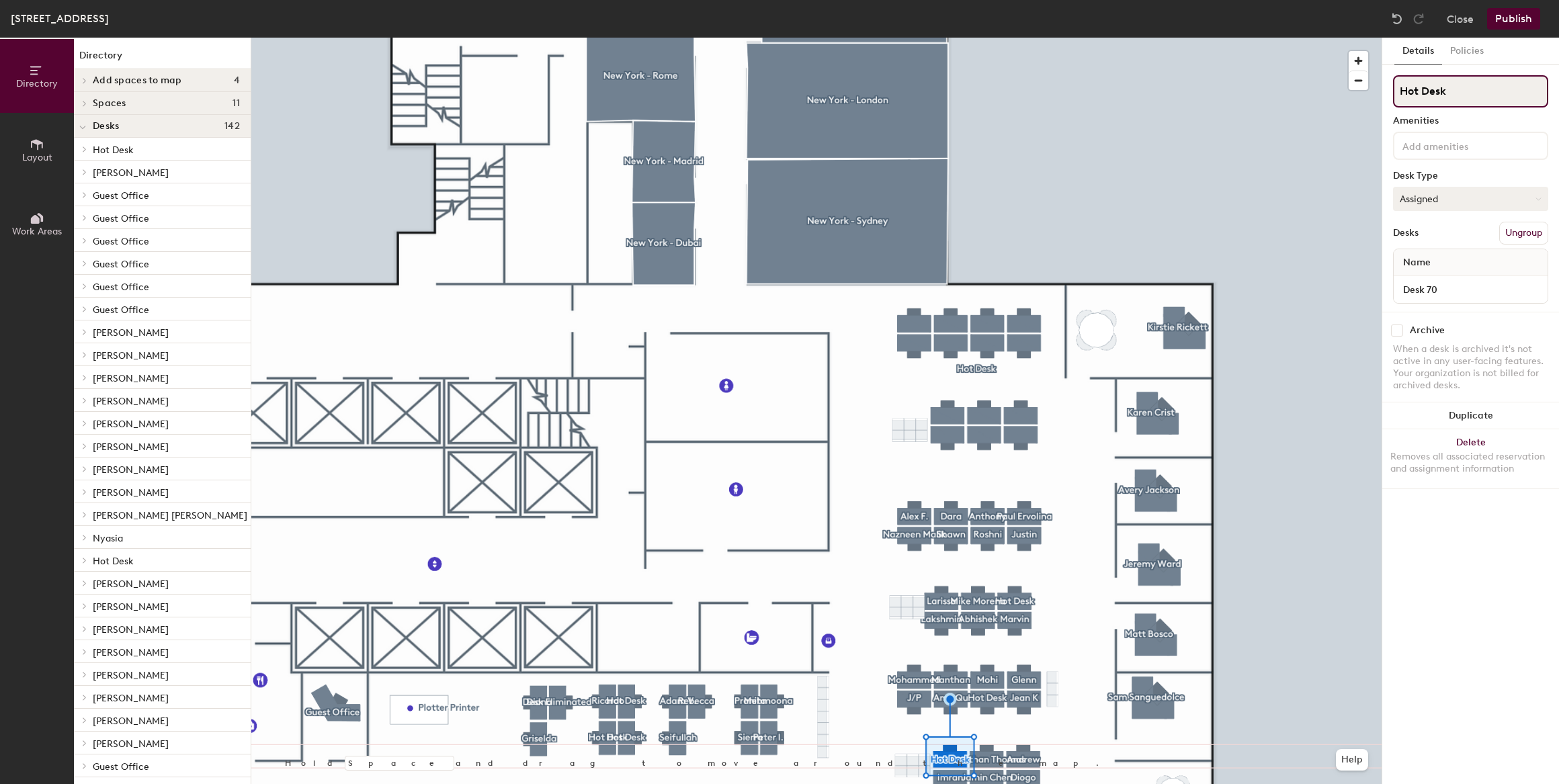
type input "Hot Desk"
click at [1460, 196] on button "Assigned" at bounding box center [1471, 199] width 156 height 24
click at [1438, 282] on div "Hoteled" at bounding box center [1461, 281] width 135 height 20
click at [1428, 203] on button "Assigned" at bounding box center [1471, 199] width 156 height 24
click at [1436, 242] on div "Assigned" at bounding box center [1461, 240] width 135 height 20
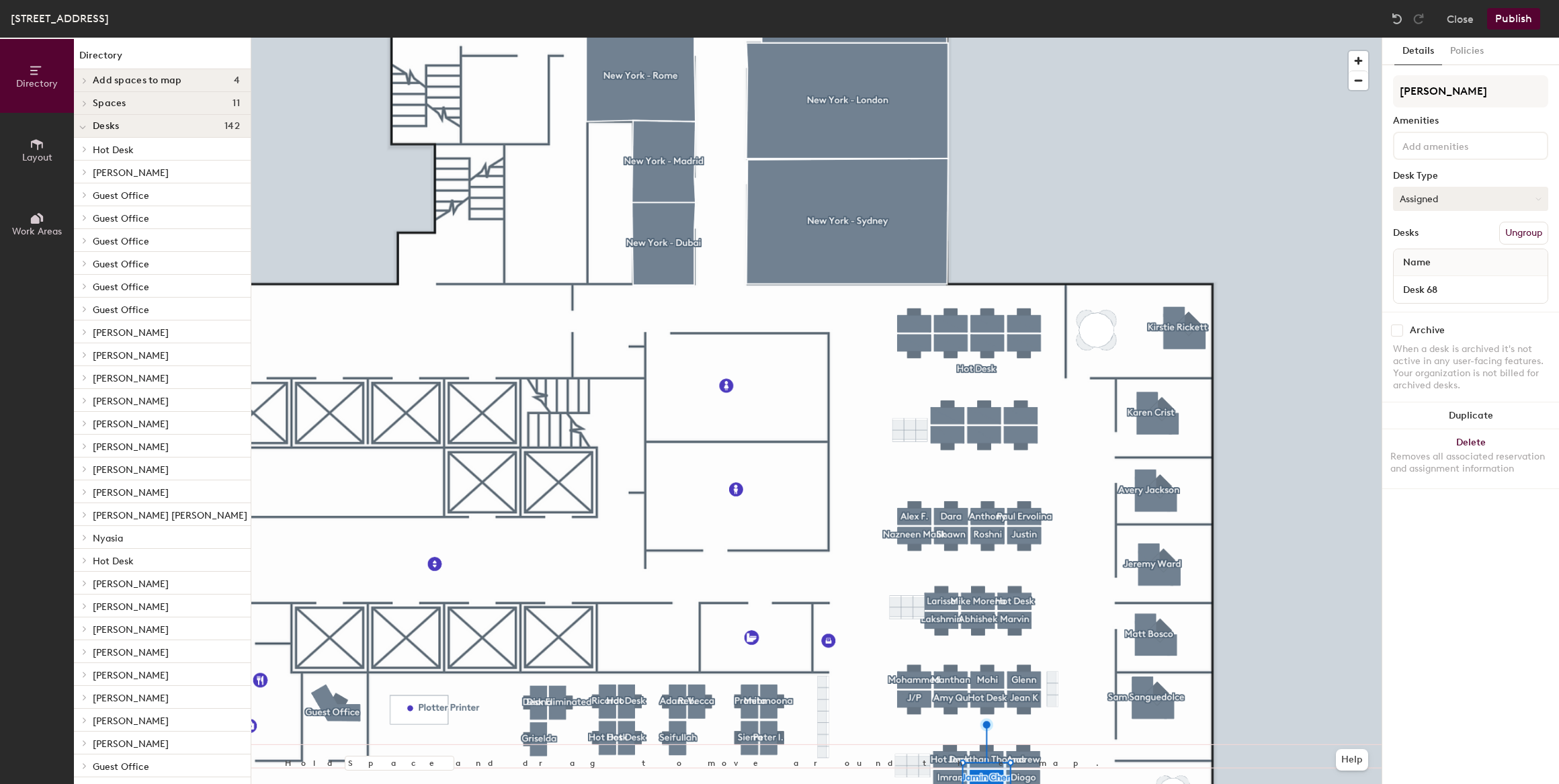
click at [1438, 201] on button "Assigned" at bounding box center [1471, 199] width 156 height 24
click at [1436, 277] on div "Hoteled" at bounding box center [1461, 281] width 135 height 20
drag, startPoint x: 1464, startPoint y: 86, endPoint x: 1388, endPoint y: 89, distance: 76.1
click at [1388, 89] on div "Details Policies Jamin Chen Amenities Desk Type Hoteled Desks Ungroup Name Desk…" at bounding box center [1471, 411] width 176 height 747
type input "Hot Desk"
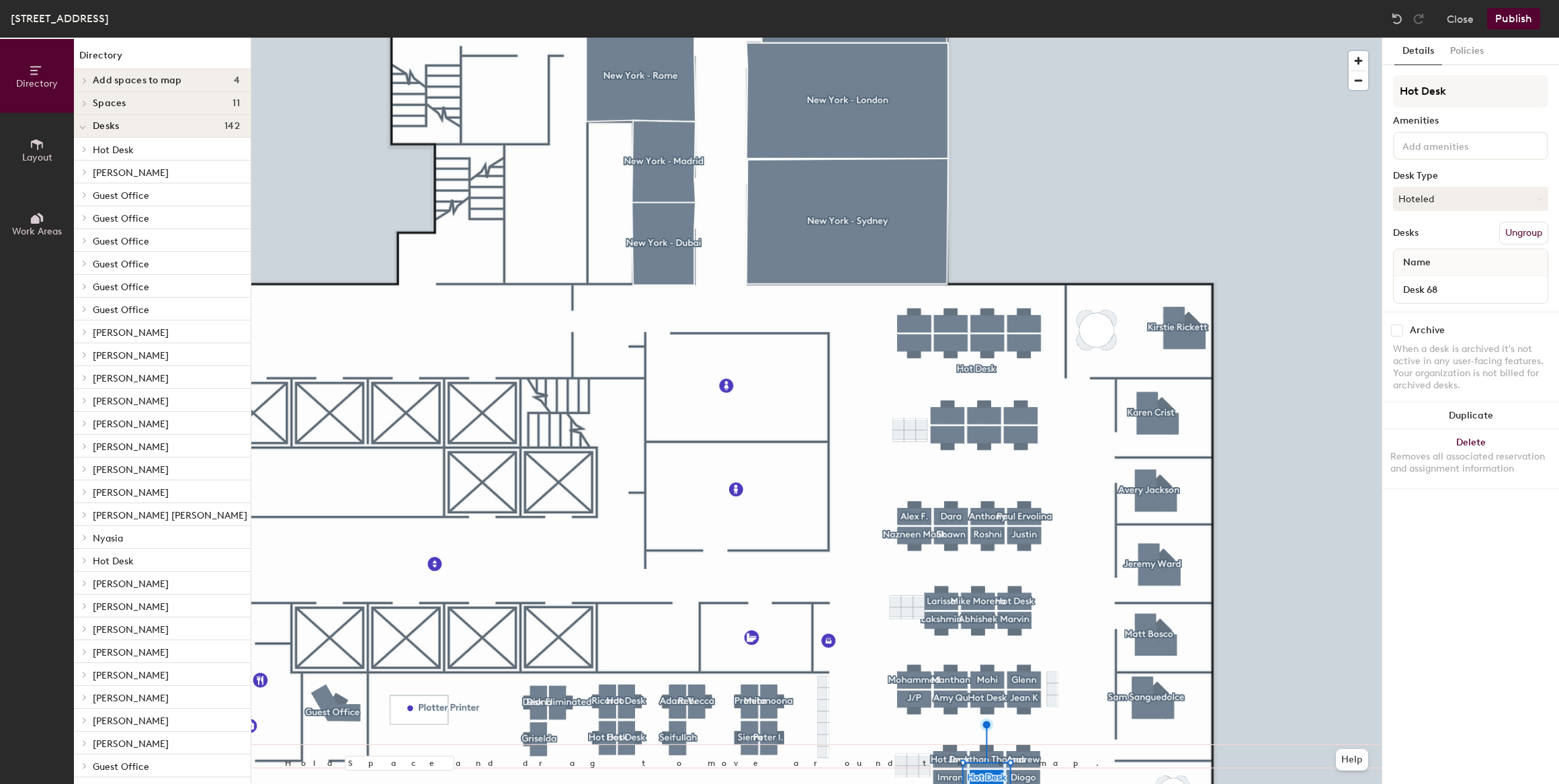
click at [1507, 19] on button "Publish" at bounding box center [1514, 19] width 53 height 22
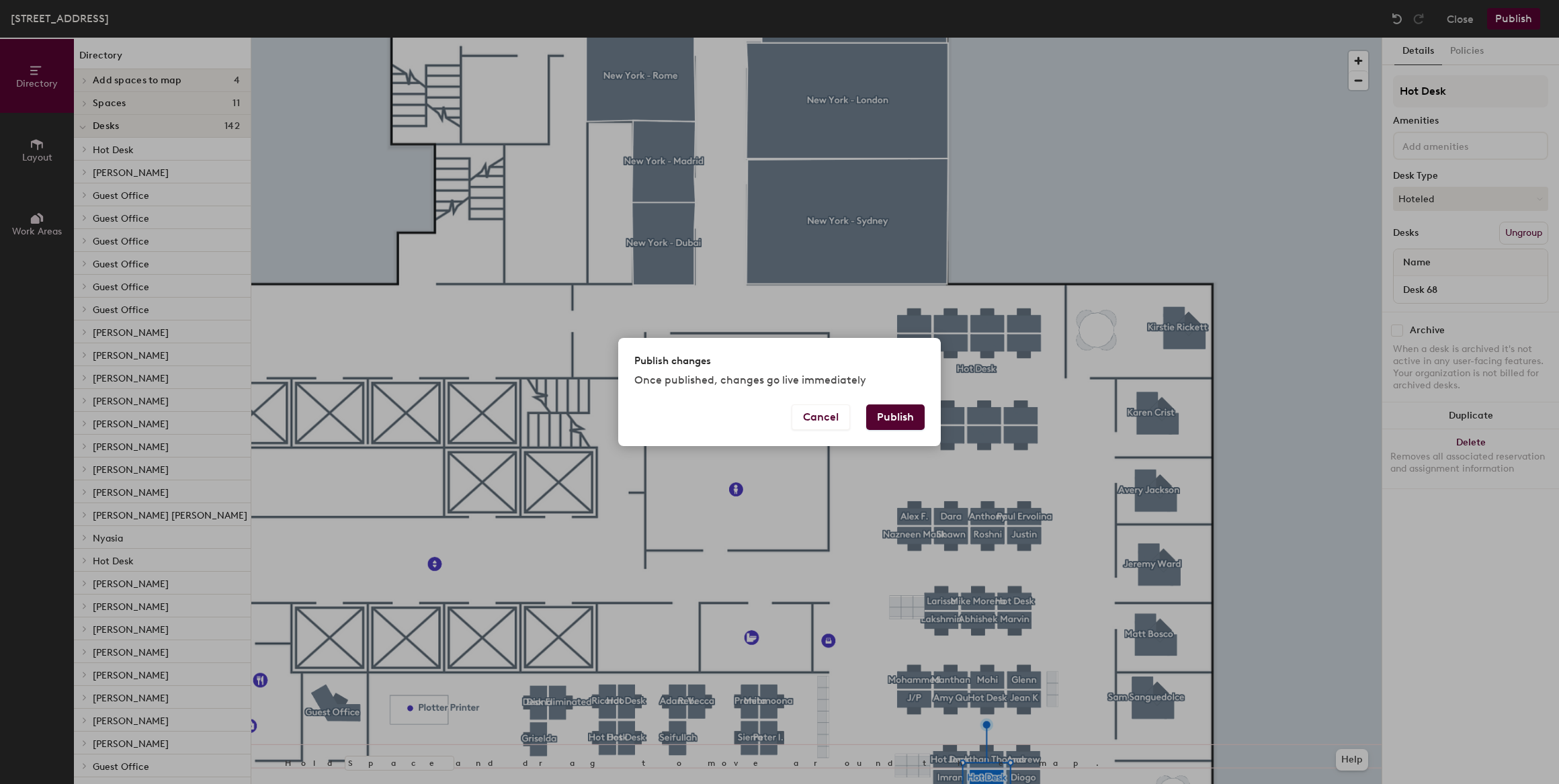
drag, startPoint x: 901, startPoint y: 412, endPoint x: 914, endPoint y: 415, distance: 13.3
click at [902, 412] on button "Publish" at bounding box center [895, 417] width 58 height 26
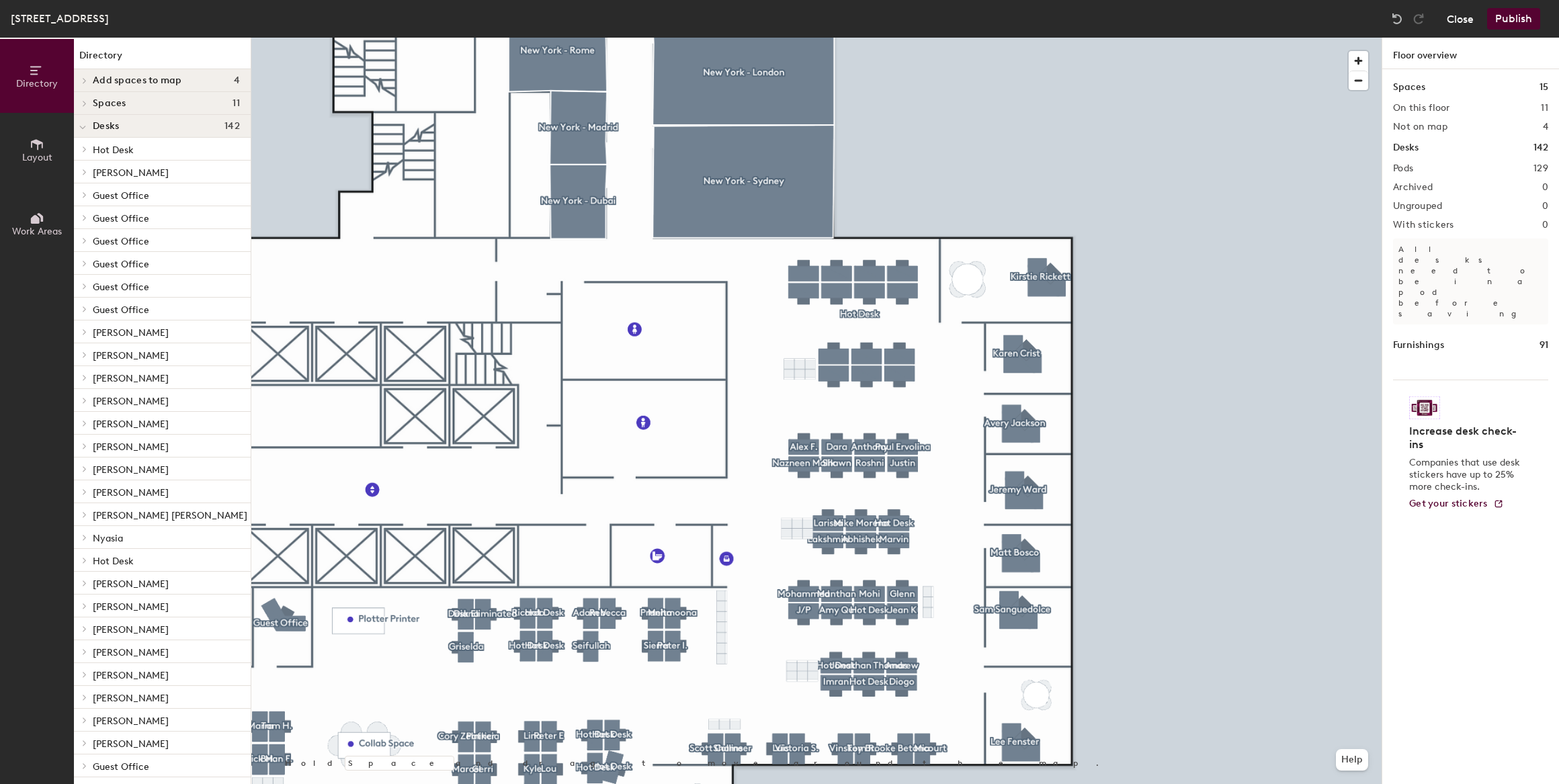
click at [1460, 19] on button "Close" at bounding box center [1460, 19] width 27 height 22
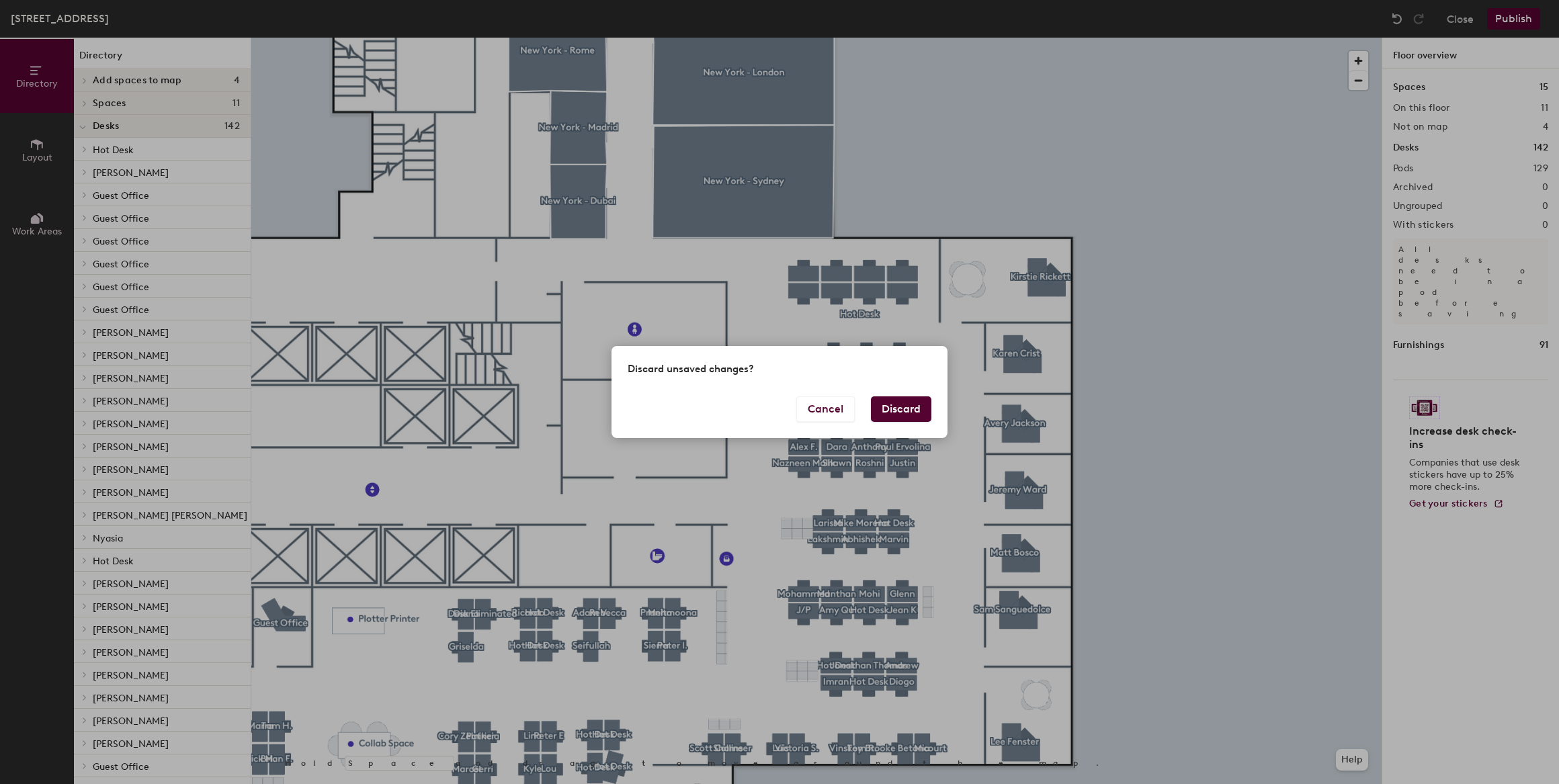
click at [890, 415] on button "Discard" at bounding box center [901, 409] width 61 height 26
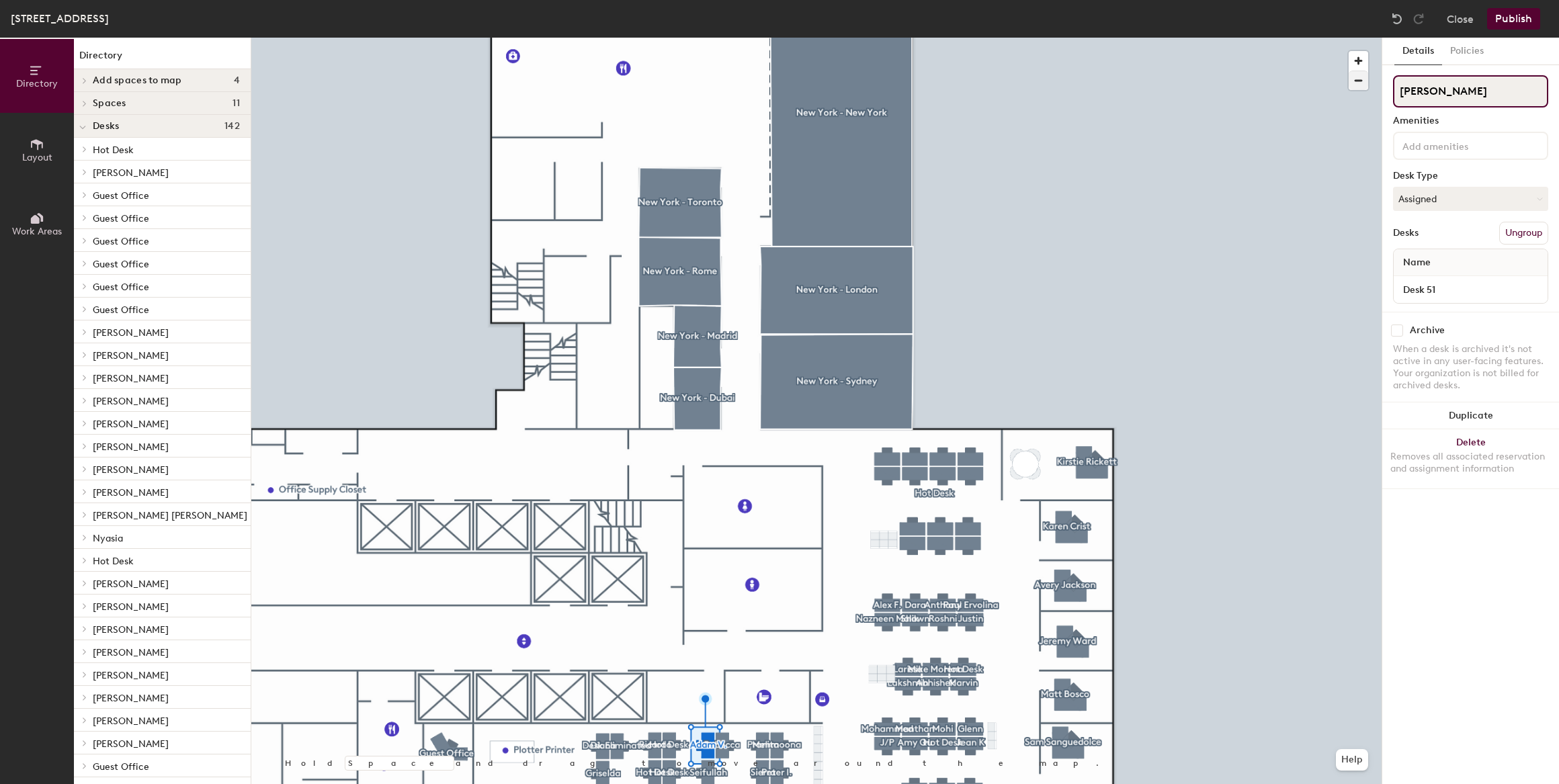
click at [1335, 78] on div "Directory Layout Work Areas Directory Add spaces to map 4 12pm Lunch Meeting Sp…" at bounding box center [780, 411] width 1559 height 747
type input "Hot Desk"
click at [1471, 199] on button "Assigned" at bounding box center [1471, 199] width 156 height 24
click at [1432, 277] on div "Hoteled" at bounding box center [1461, 281] width 135 height 20
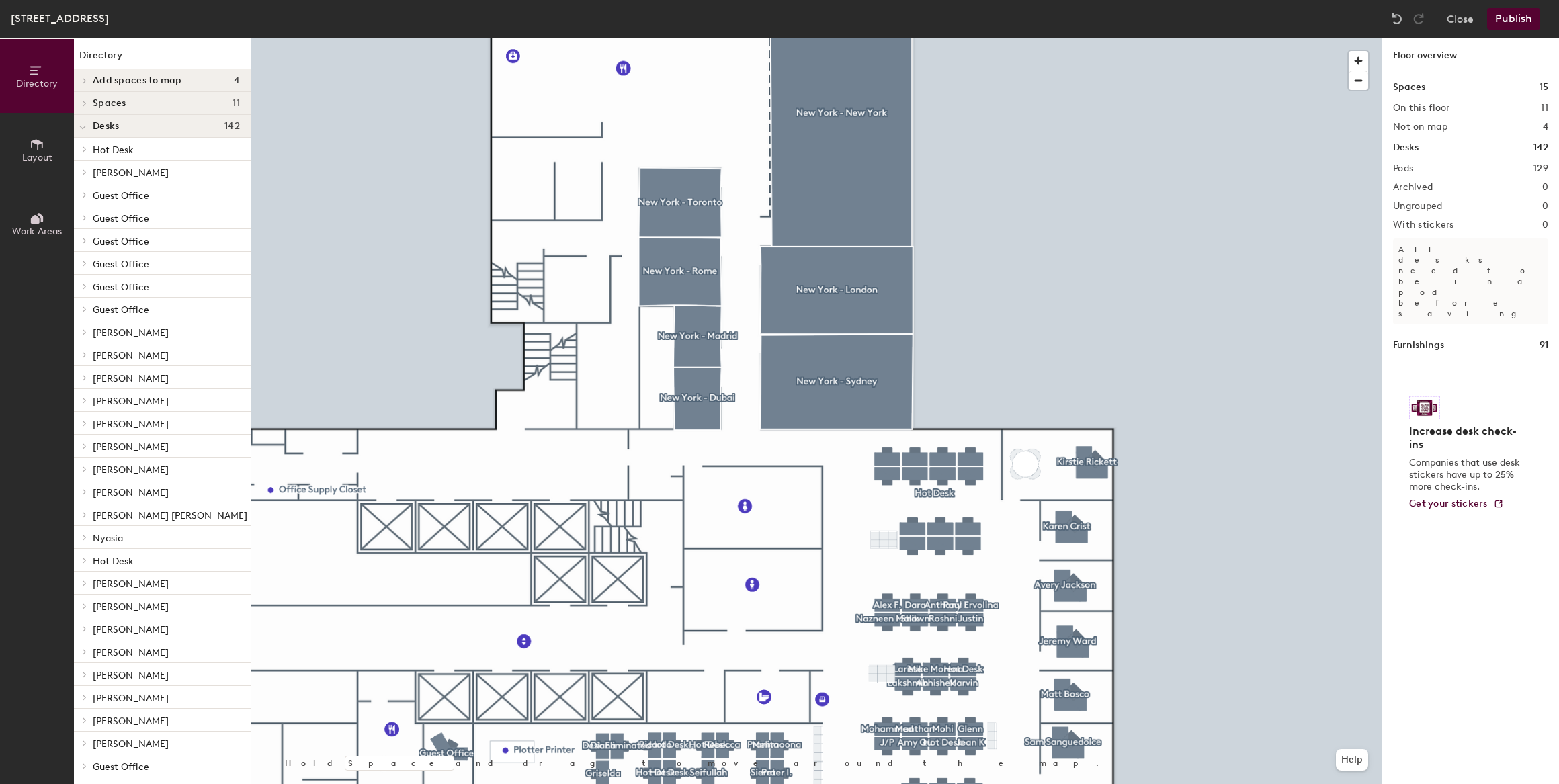
click at [1510, 17] on button "Publish" at bounding box center [1514, 19] width 53 height 22
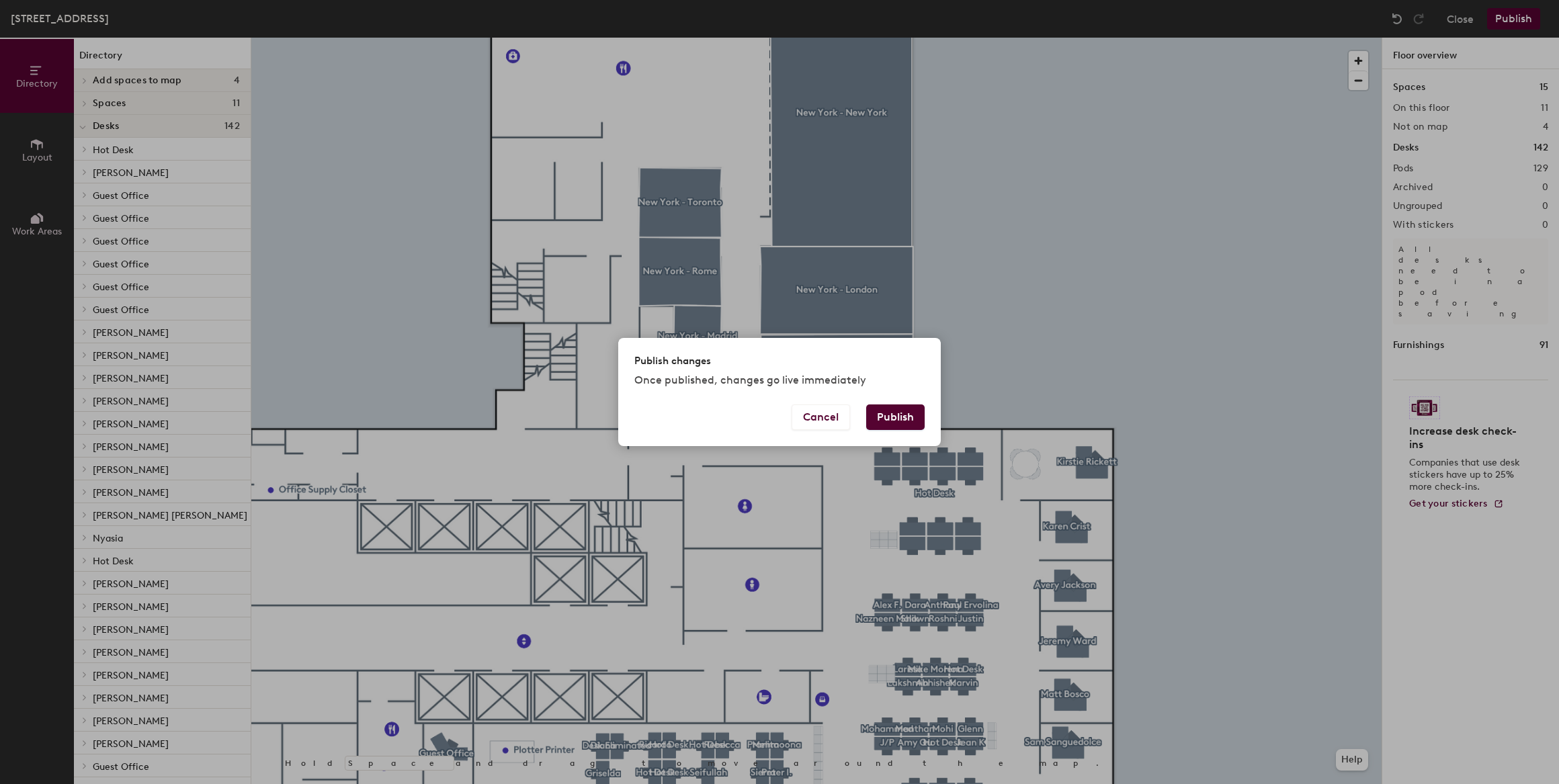
click at [904, 414] on button "Publish" at bounding box center [895, 417] width 58 height 26
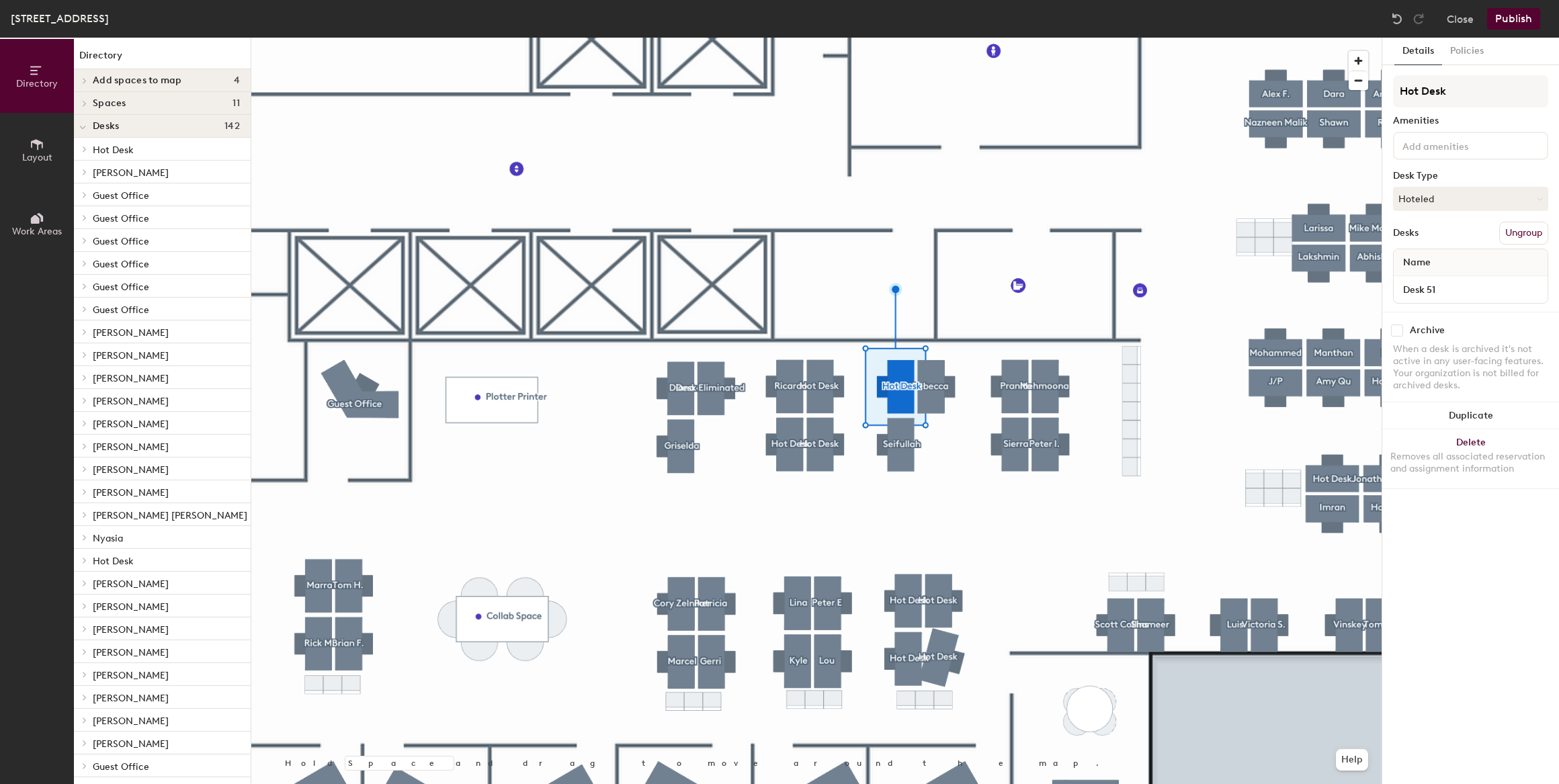
click at [1482, 145] on input at bounding box center [1460, 145] width 121 height 16
click at [1482, 145] on input at bounding box center [1460, 145] width 121 height 16
click at [1461, 13] on button "Close" at bounding box center [1460, 19] width 27 height 22
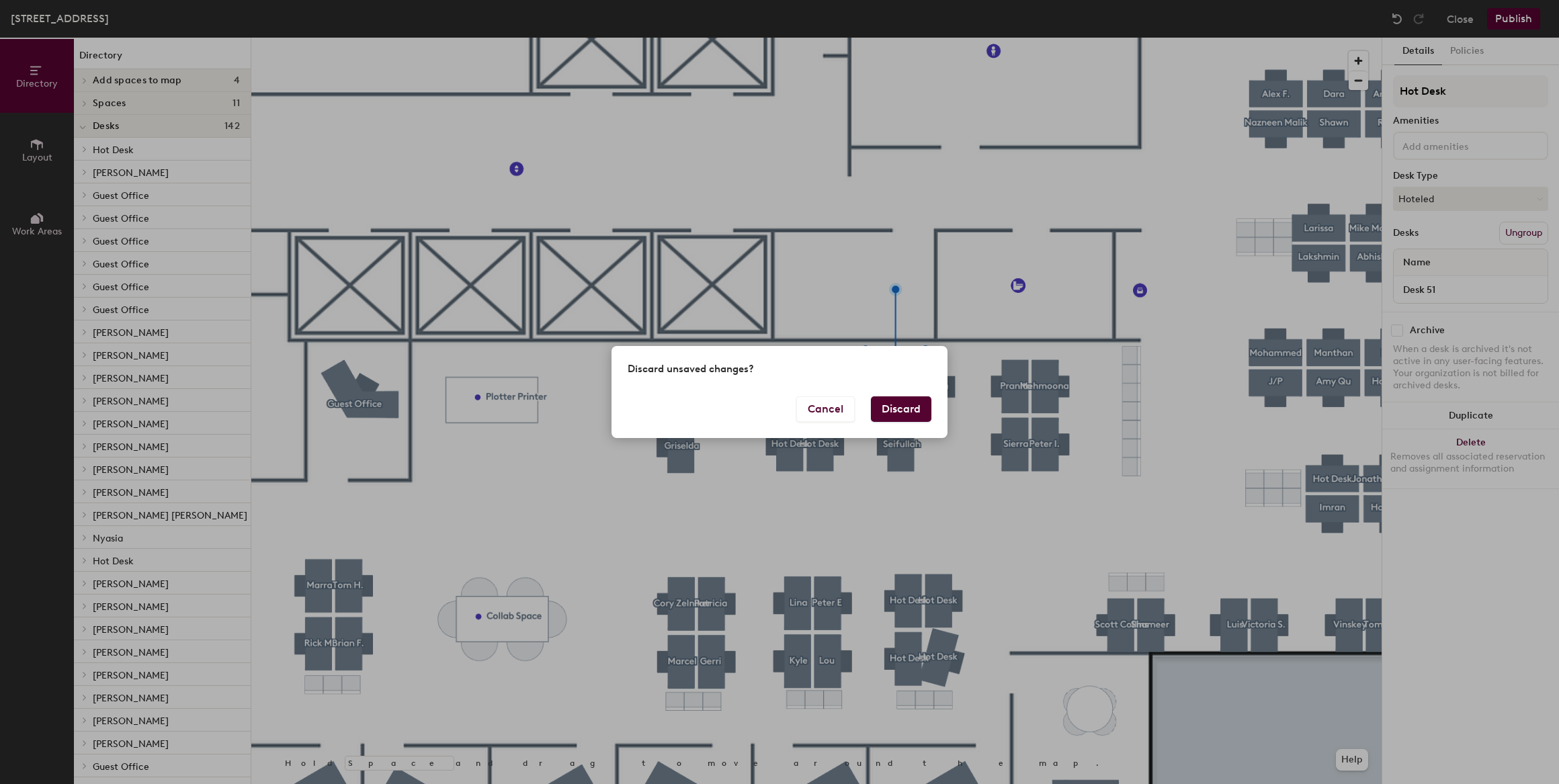
click at [889, 412] on button "Discard" at bounding box center [901, 409] width 61 height 26
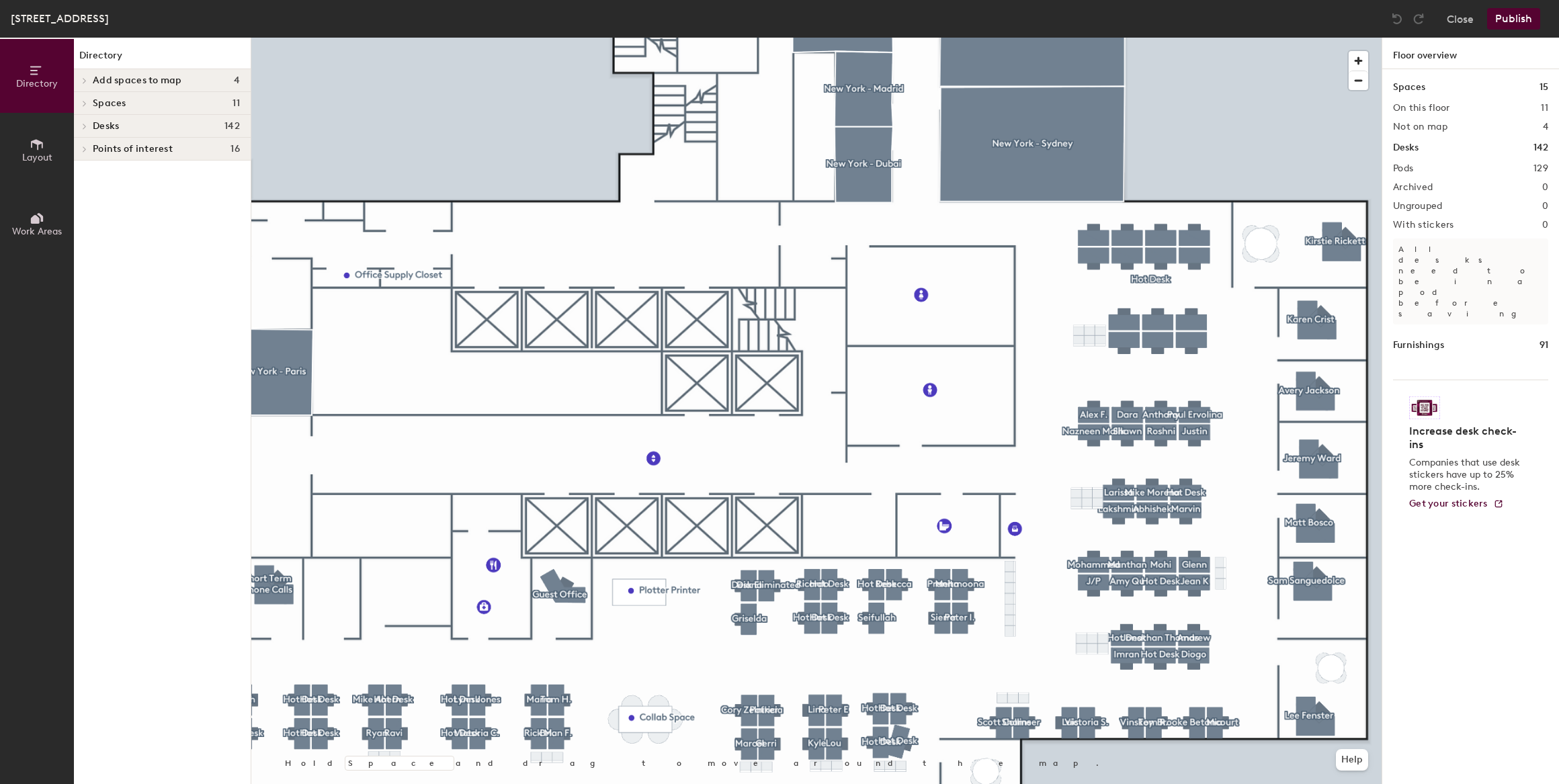
click at [869, 37] on div at bounding box center [816, 37] width 1131 height 0
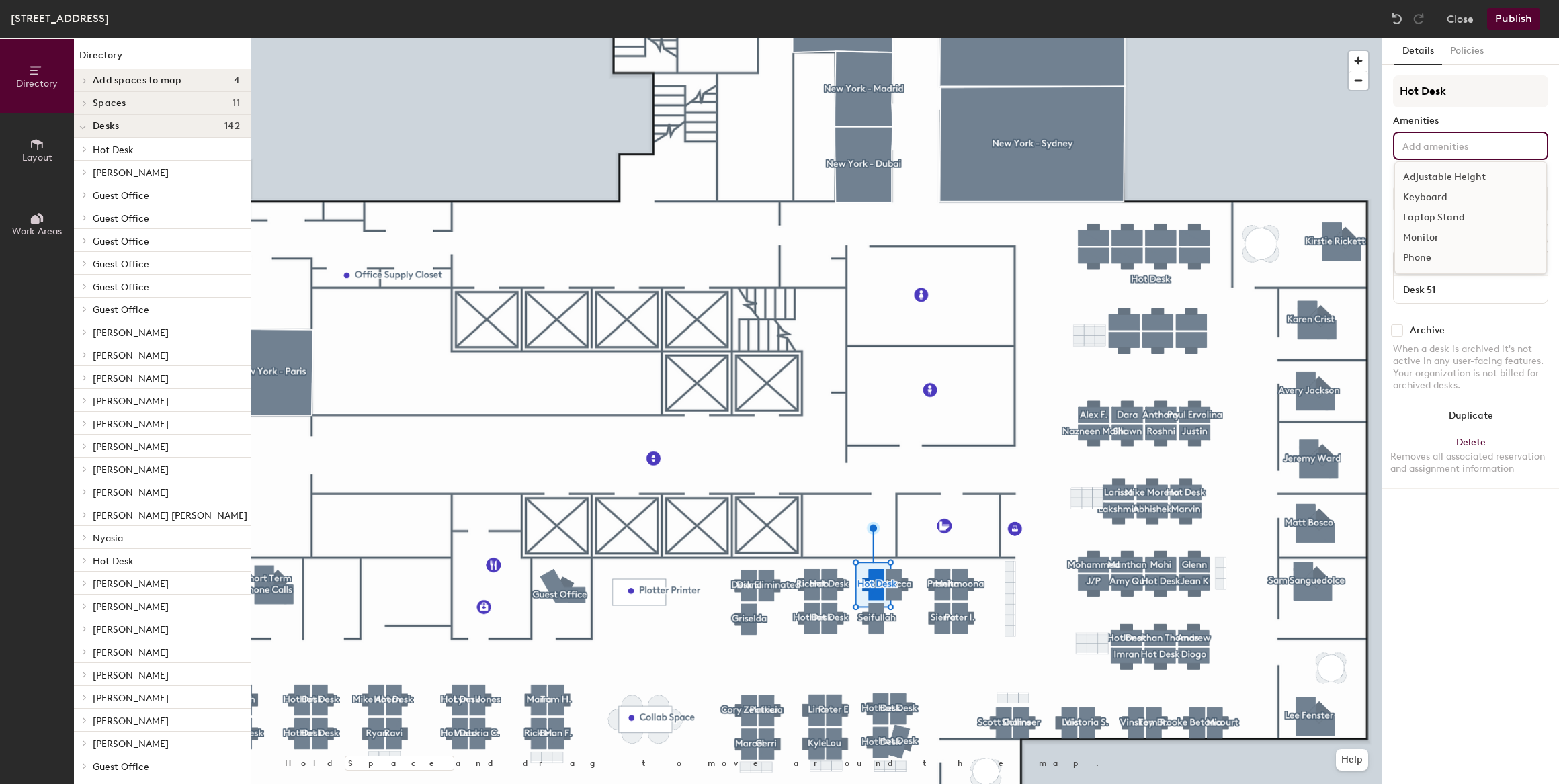
click at [1448, 147] on input at bounding box center [1460, 145] width 121 height 16
click at [1471, 17] on button "Close" at bounding box center [1460, 19] width 27 height 22
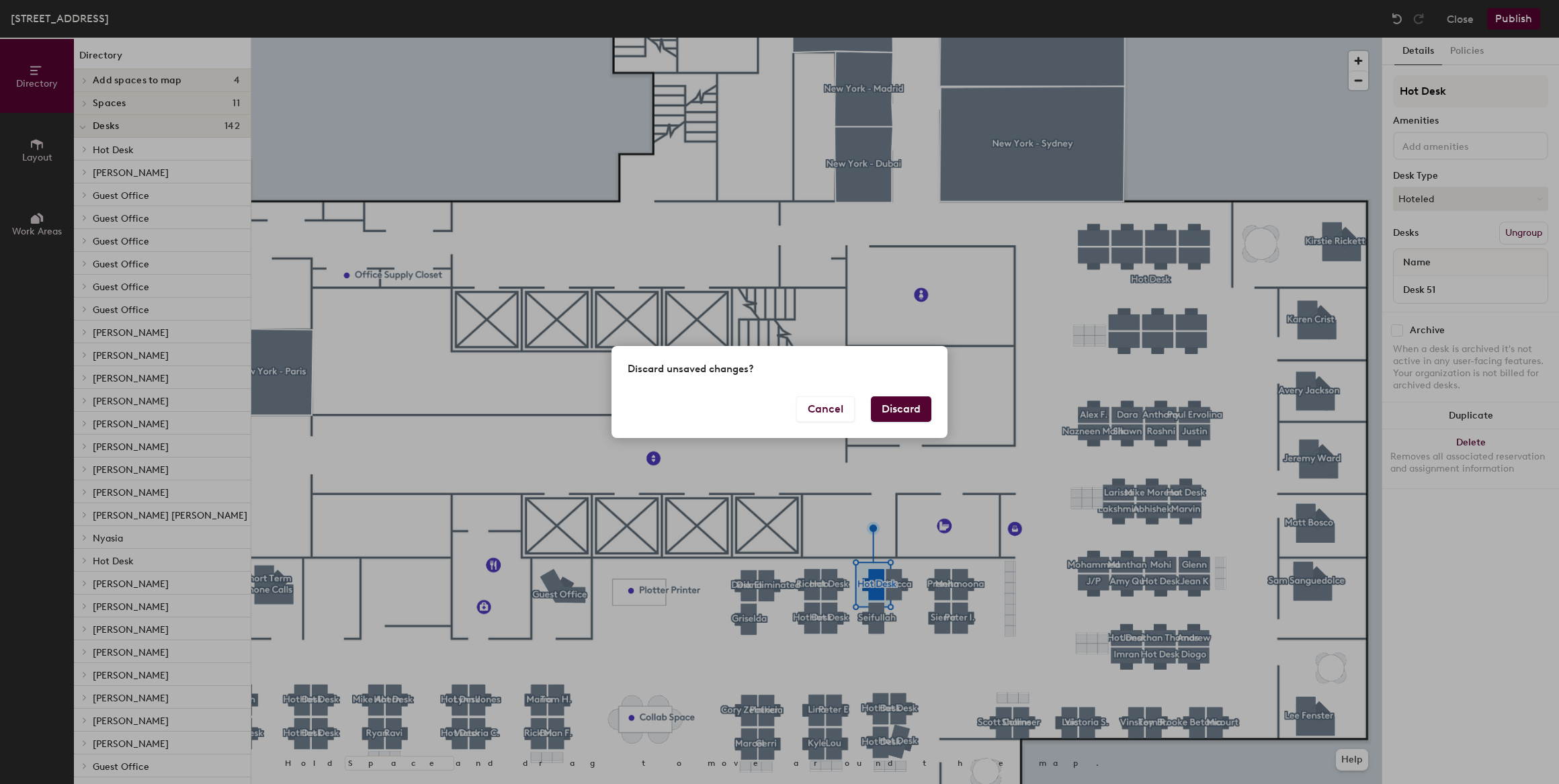
click at [910, 403] on button "Discard" at bounding box center [901, 409] width 61 height 26
